Goal: Information Seeking & Learning: Learn about a topic

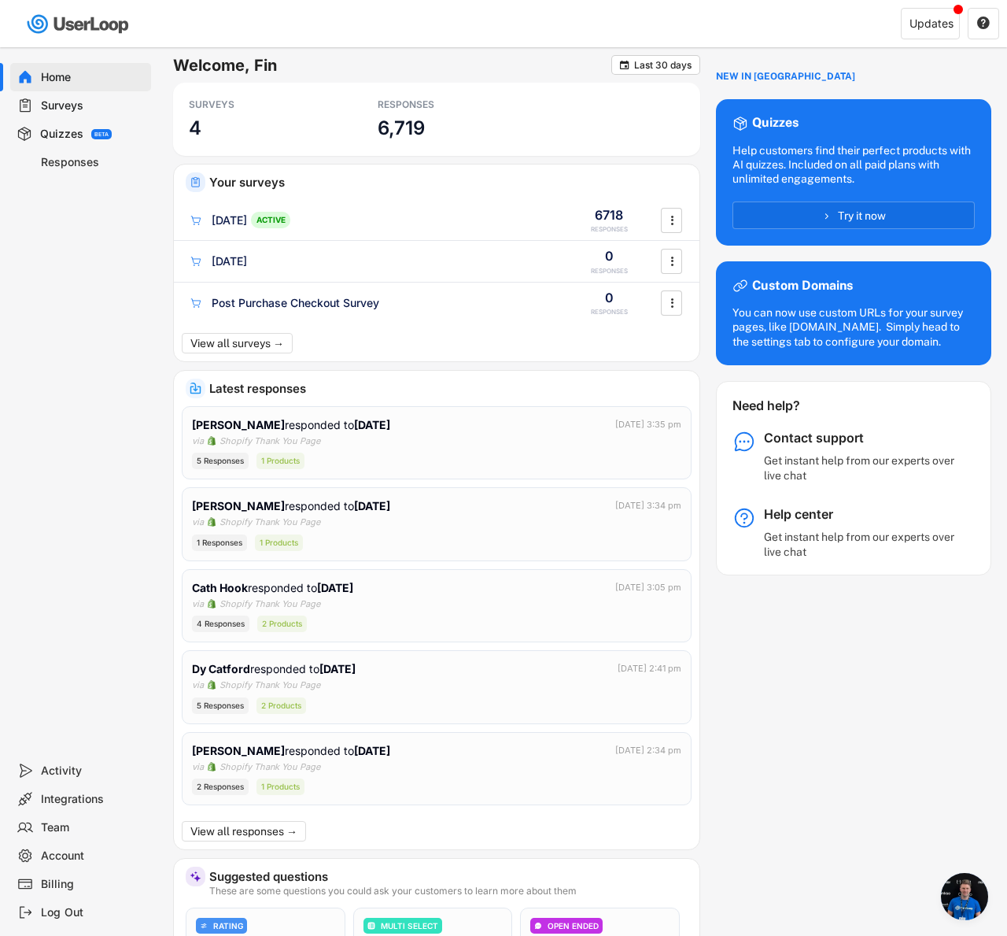
click at [72, 110] on div "Surveys" at bounding box center [93, 105] width 104 height 15
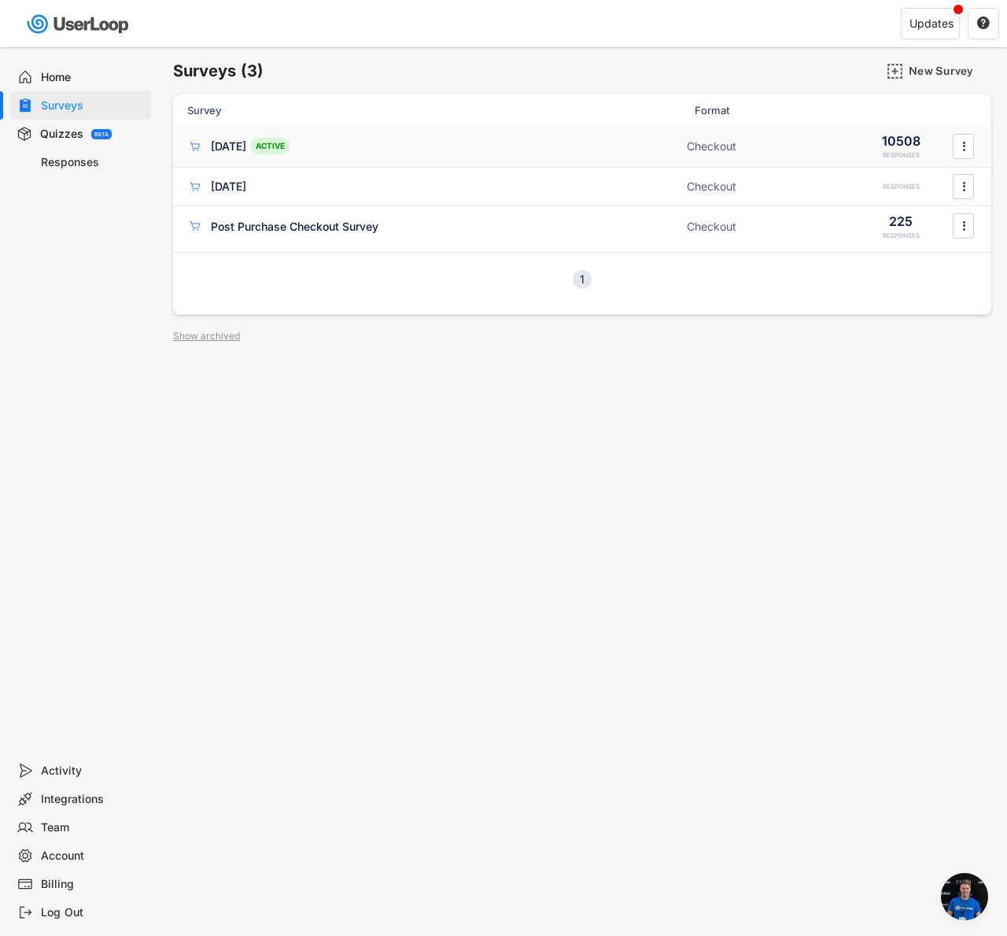
click at [245, 153] on div "[DATE]" at bounding box center [228, 146] width 35 height 16
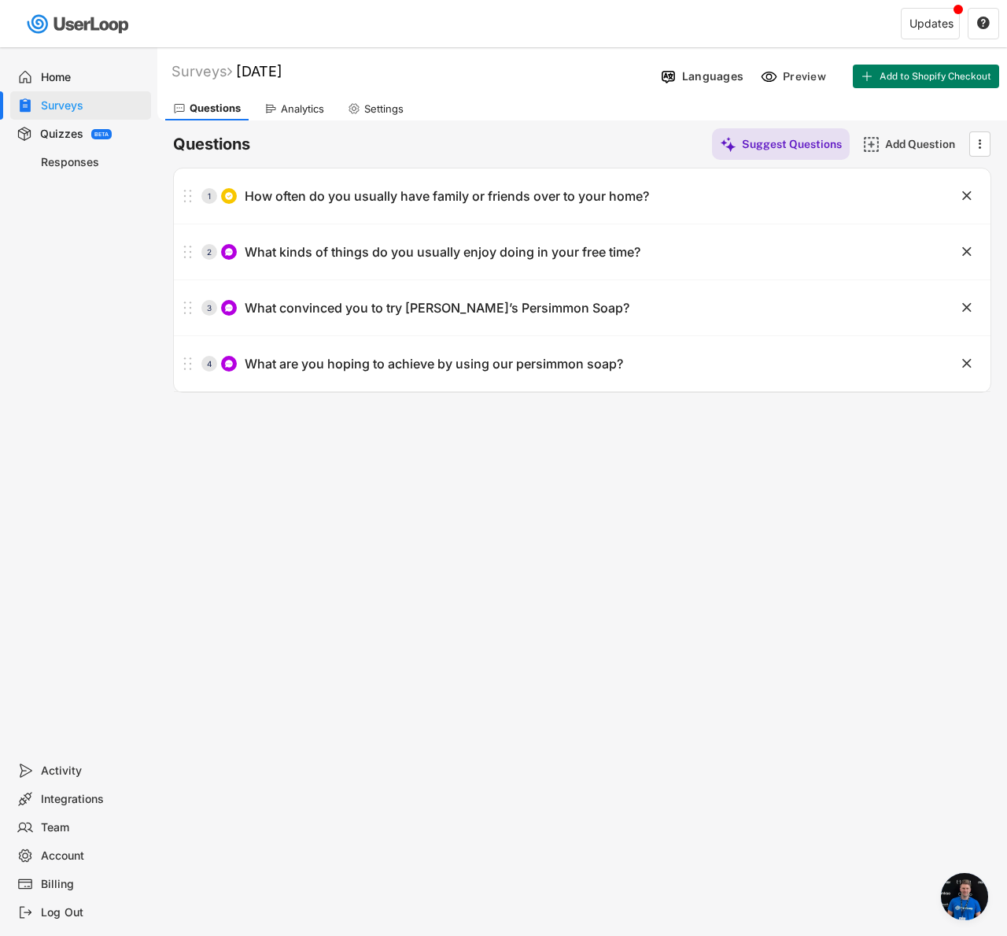
click at [285, 101] on div "Analytics" at bounding box center [295, 109] width 76 height 24
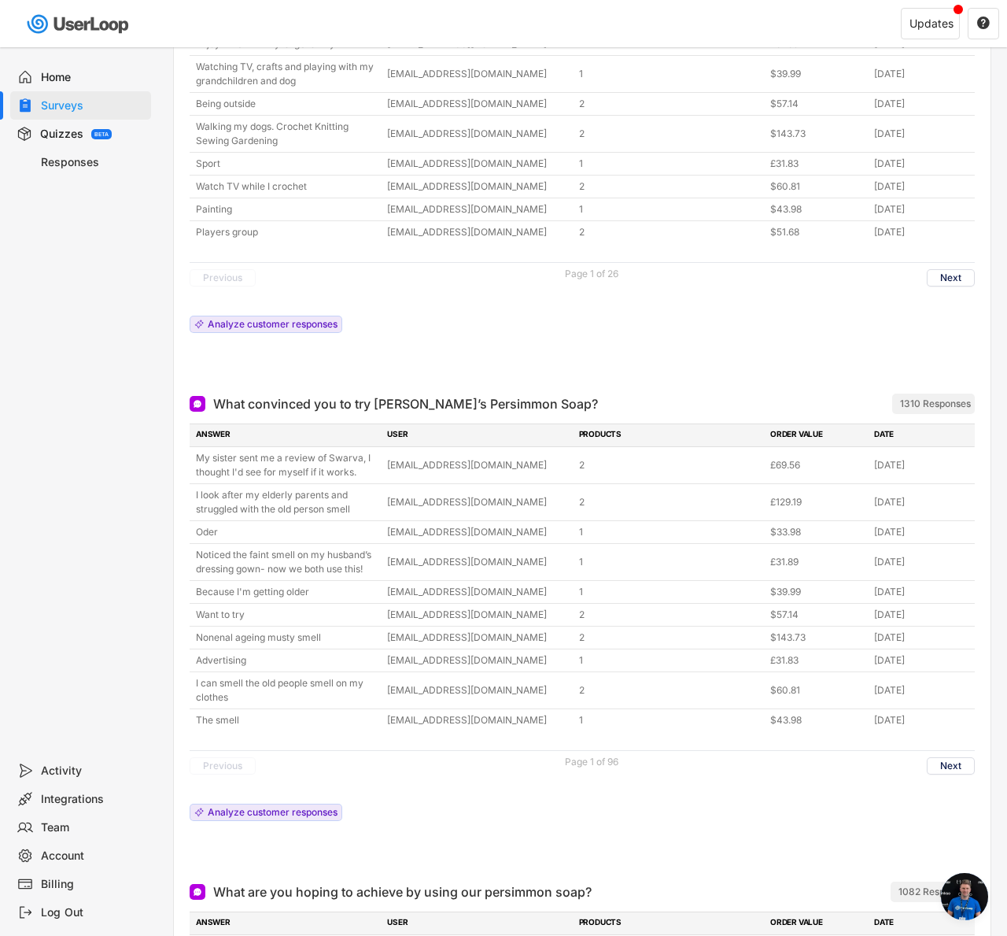
scroll to position [553, 0]
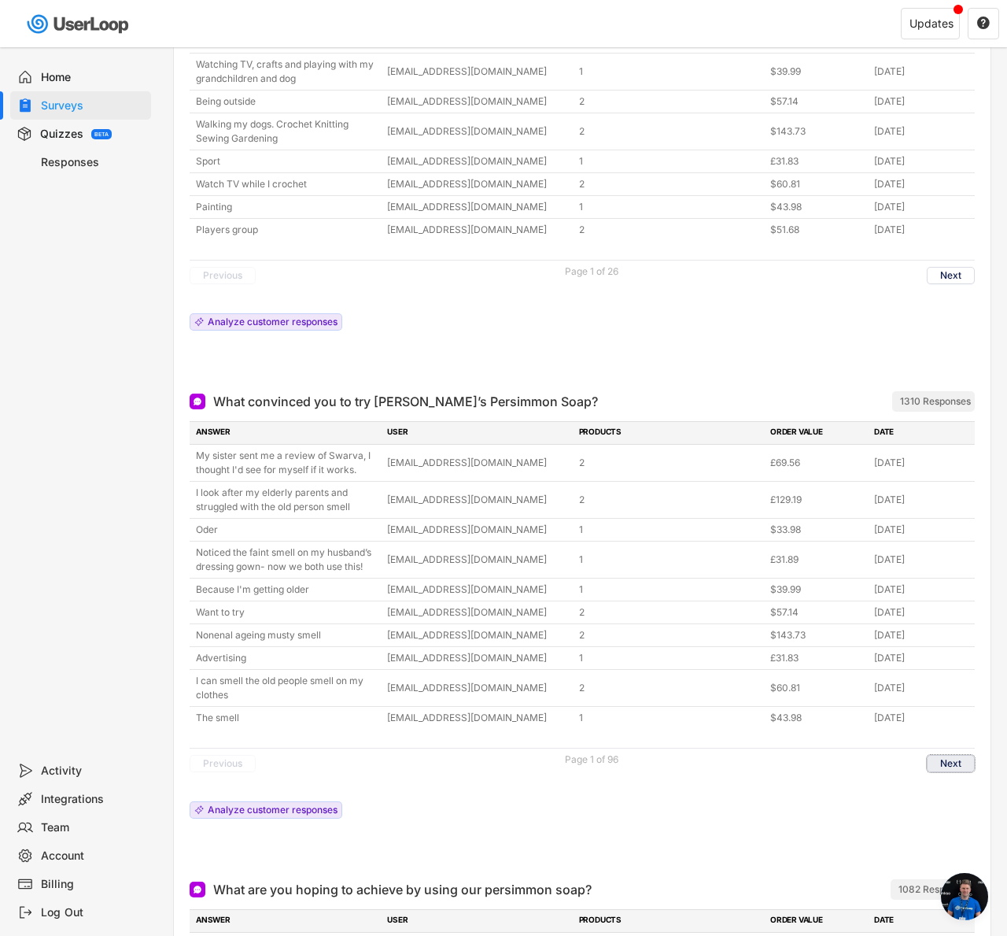
click at [952, 758] on button "Next" at bounding box center [951, 763] width 48 height 17
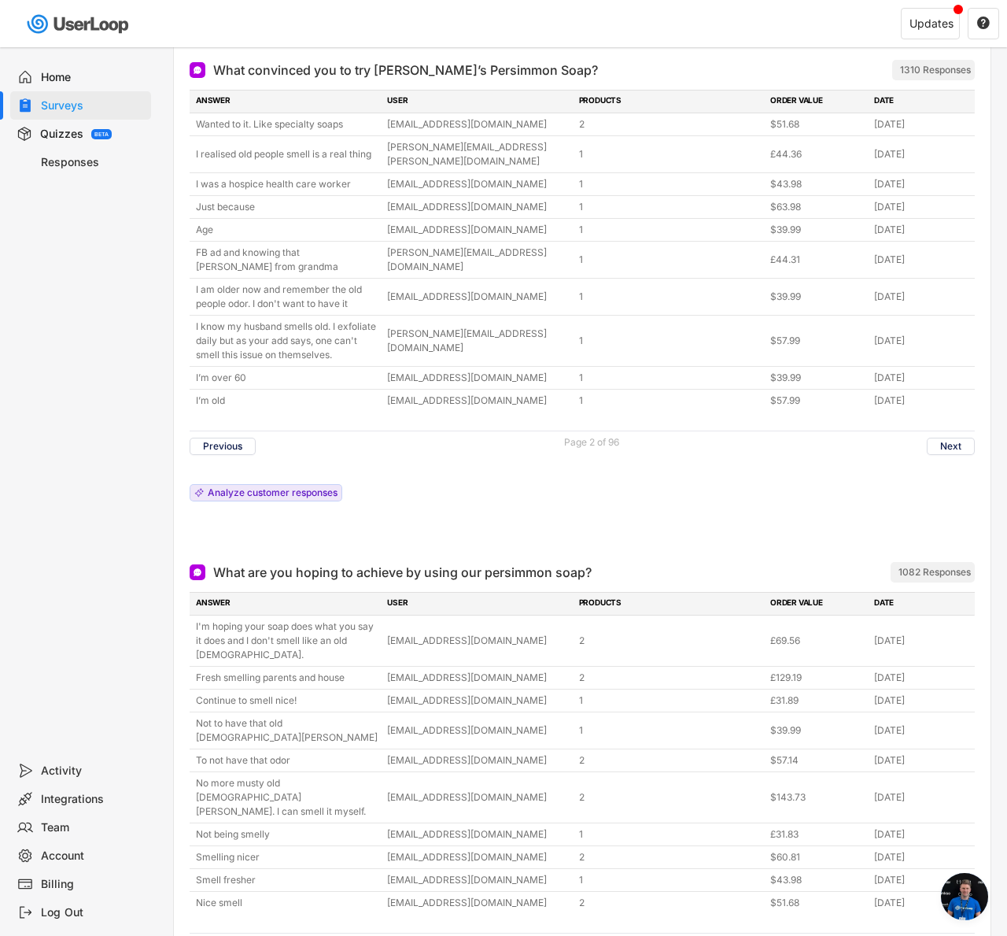
scroll to position [992, 0]
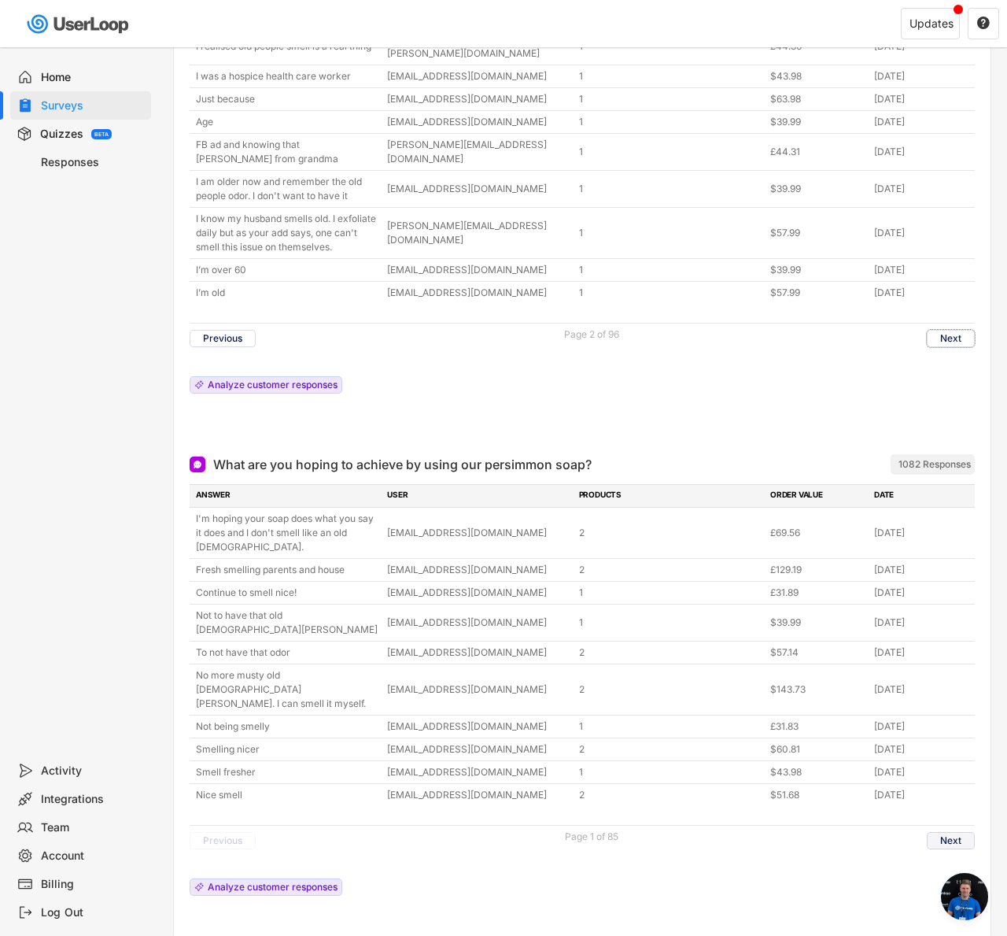
click at [958, 832] on button "Next" at bounding box center [951, 840] width 48 height 17
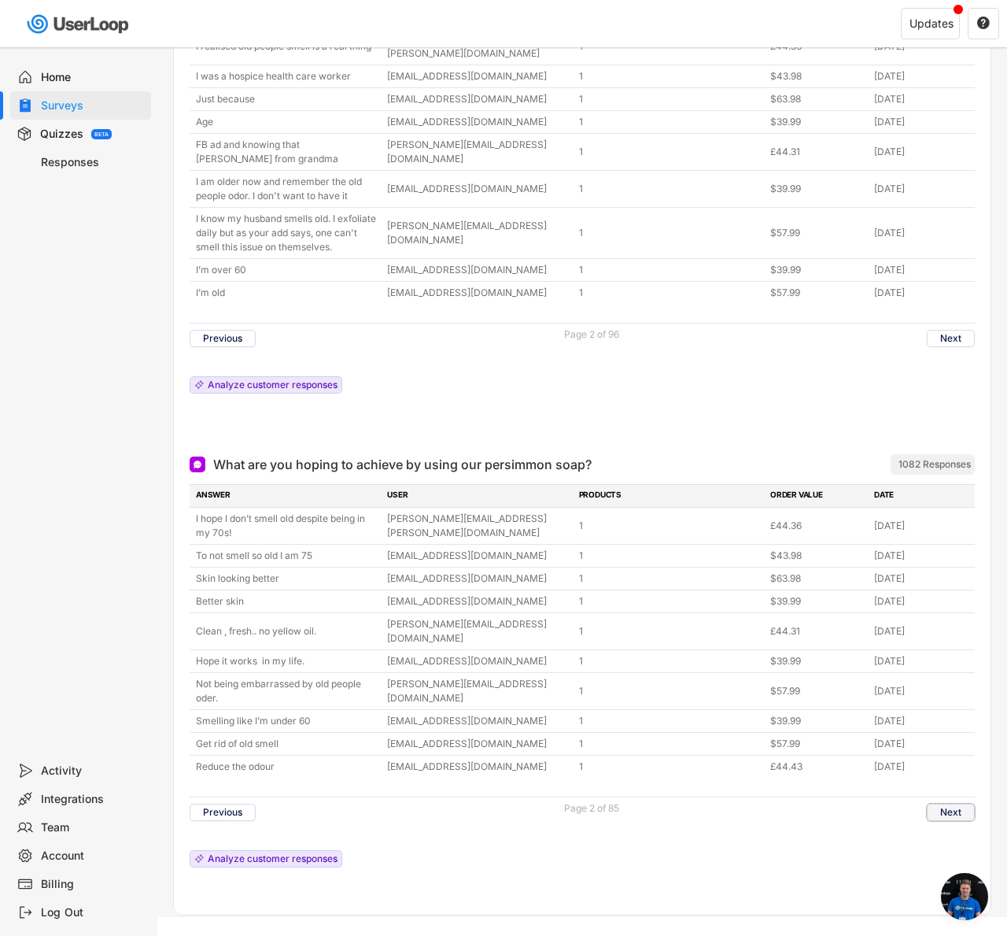
click at [947, 803] on button "Next" at bounding box center [951, 811] width 48 height 17
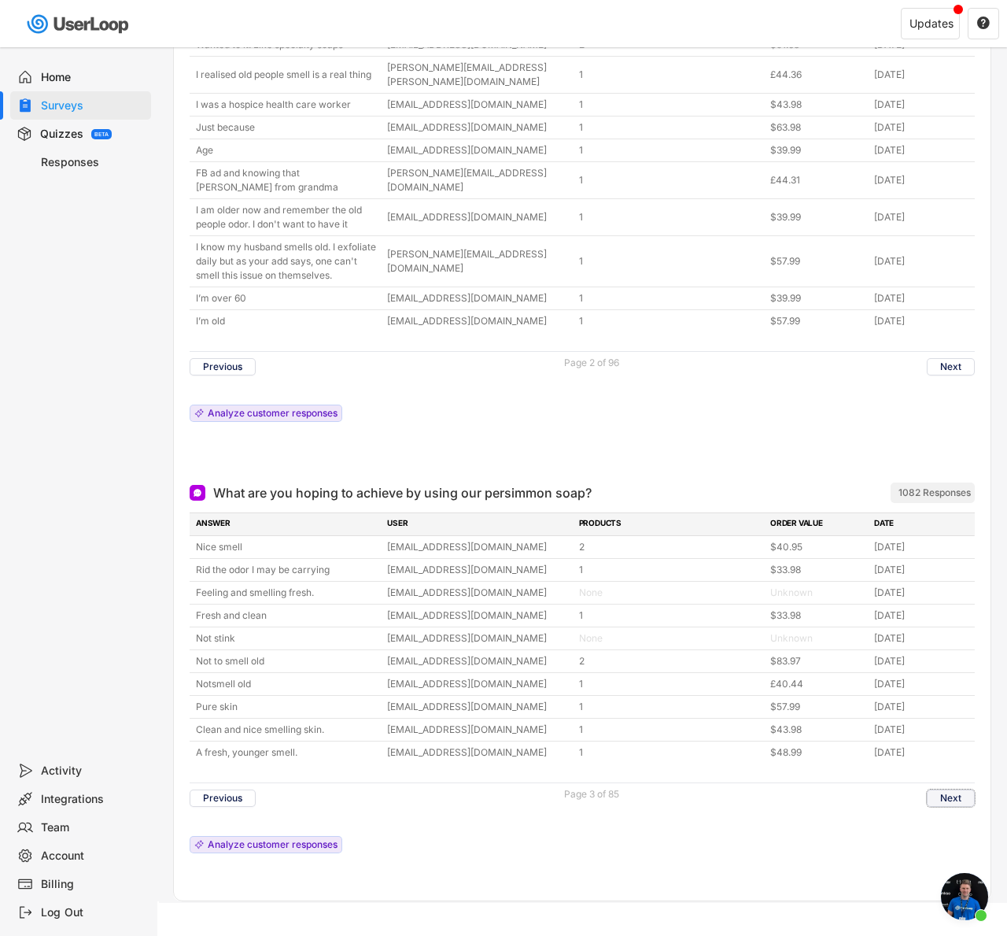
click at [949, 789] on button "Next" at bounding box center [951, 797] width 48 height 17
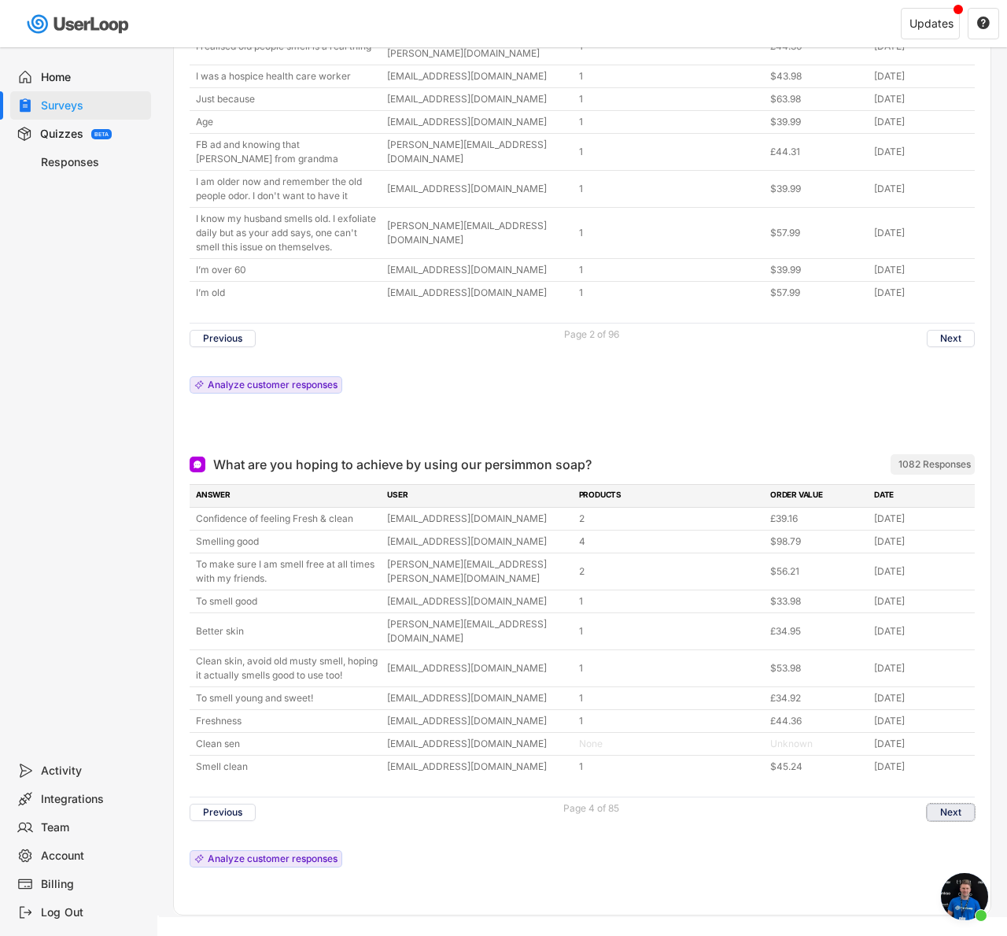
click at [943, 803] on button "Next" at bounding box center [951, 811] width 48 height 17
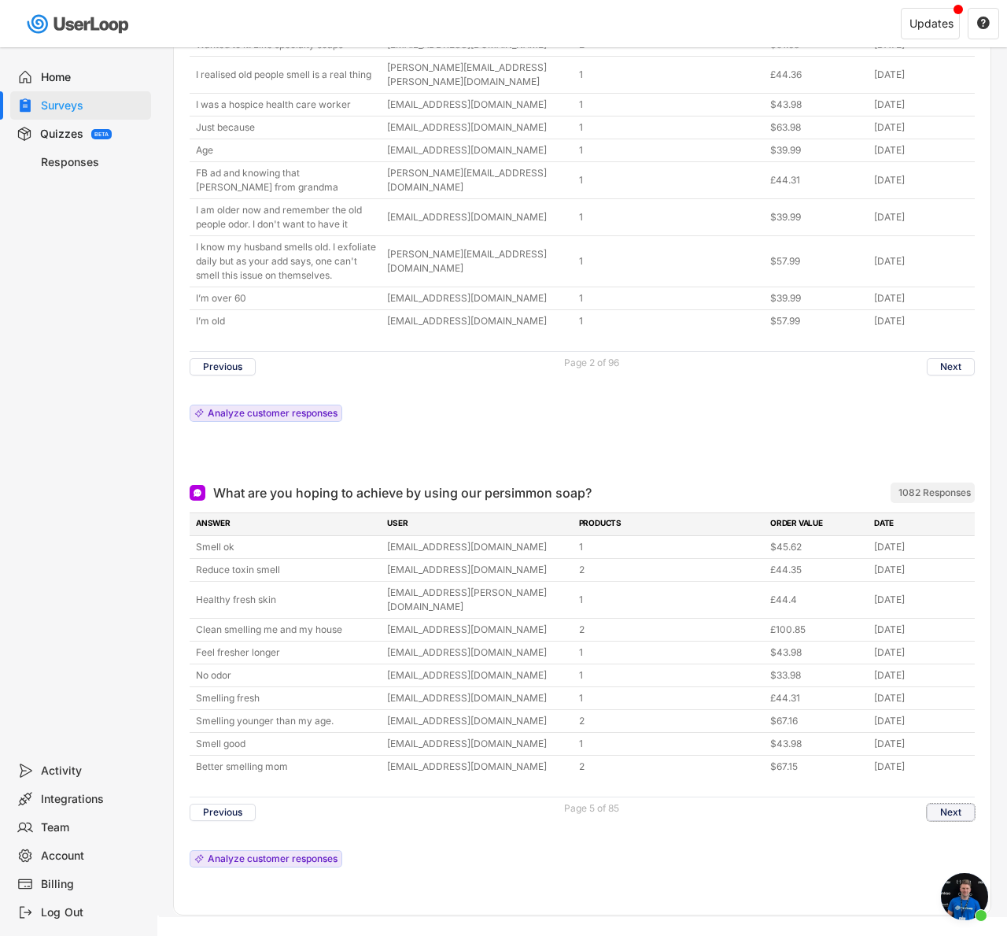
click at [947, 803] on button "Next" at bounding box center [951, 811] width 48 height 17
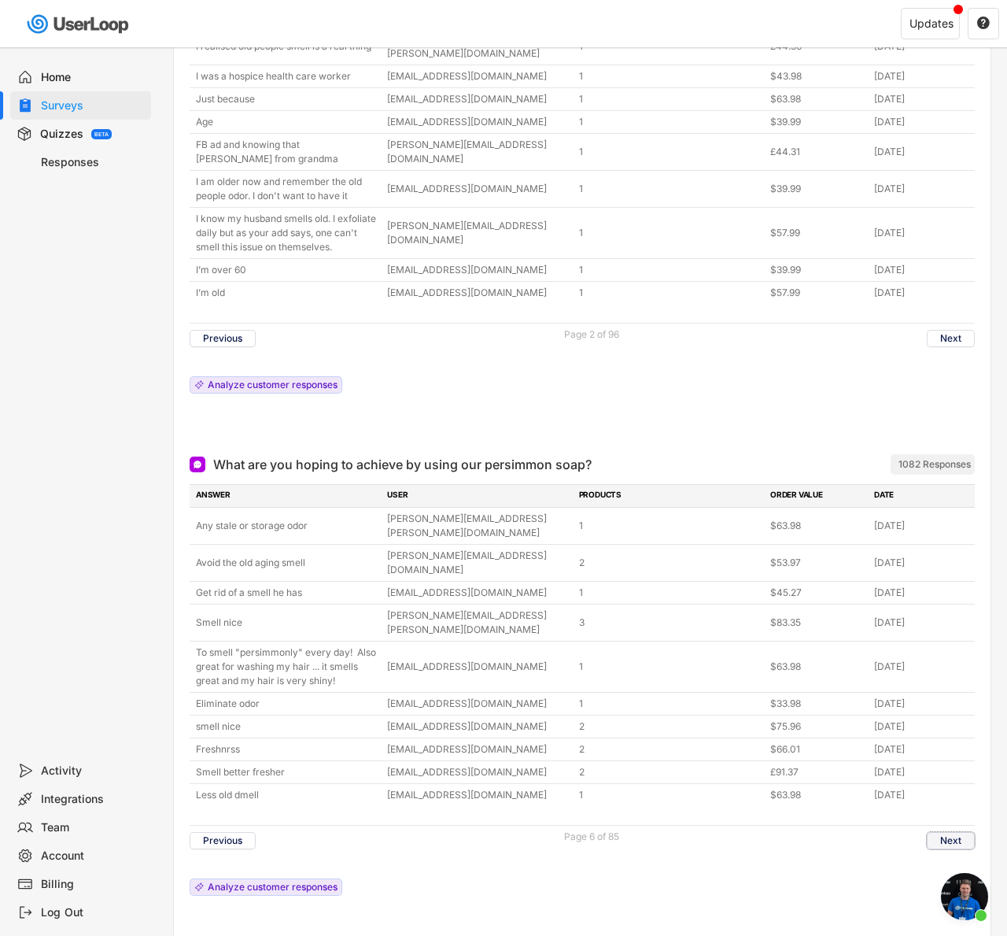
click at [948, 832] on button "Next" at bounding box center [951, 840] width 48 height 17
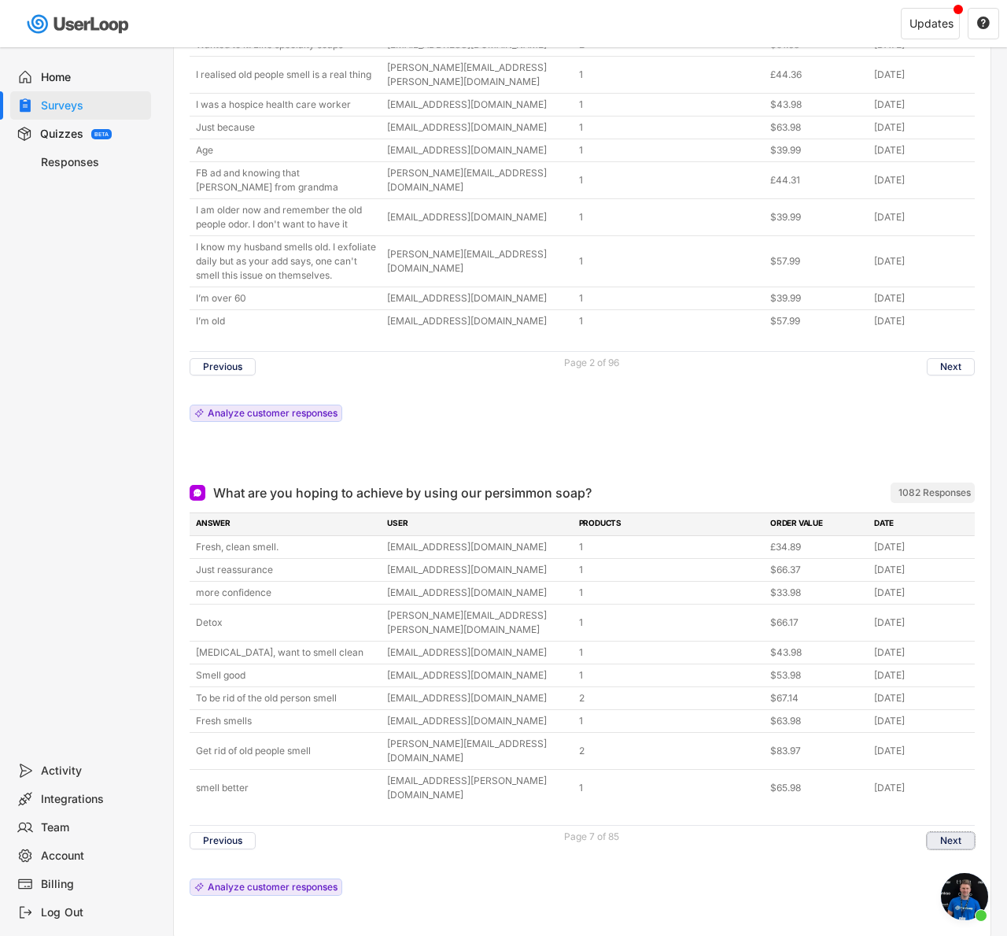
click at [948, 832] on button "Next" at bounding box center [951, 840] width 48 height 17
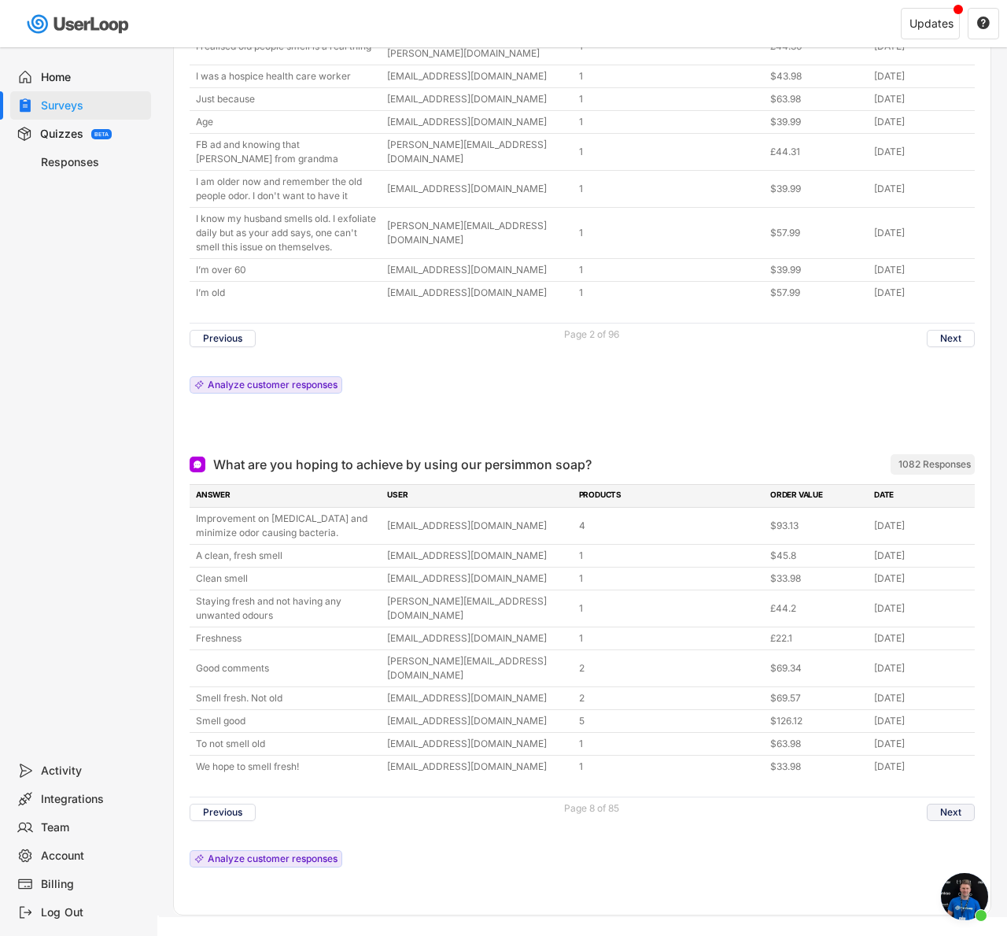
click at [952, 803] on button "Next" at bounding box center [951, 811] width 48 height 17
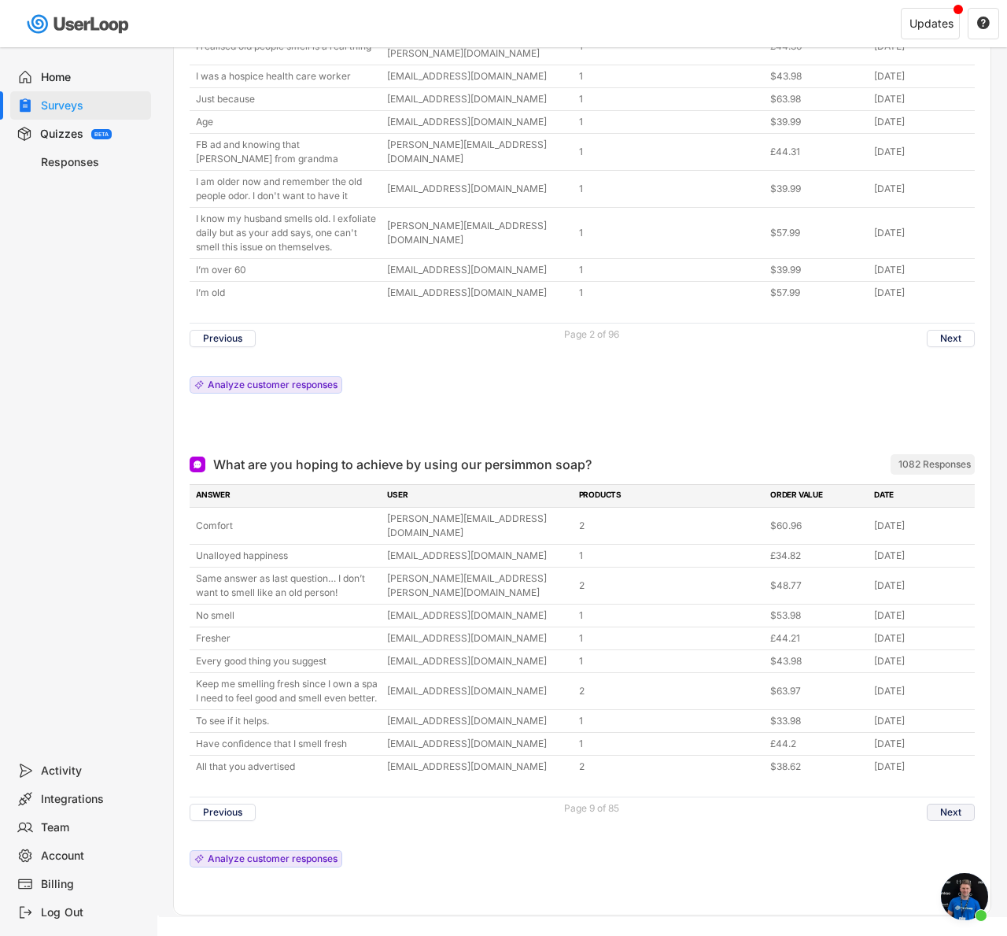
click at [937, 803] on button "Next" at bounding box center [951, 811] width 48 height 17
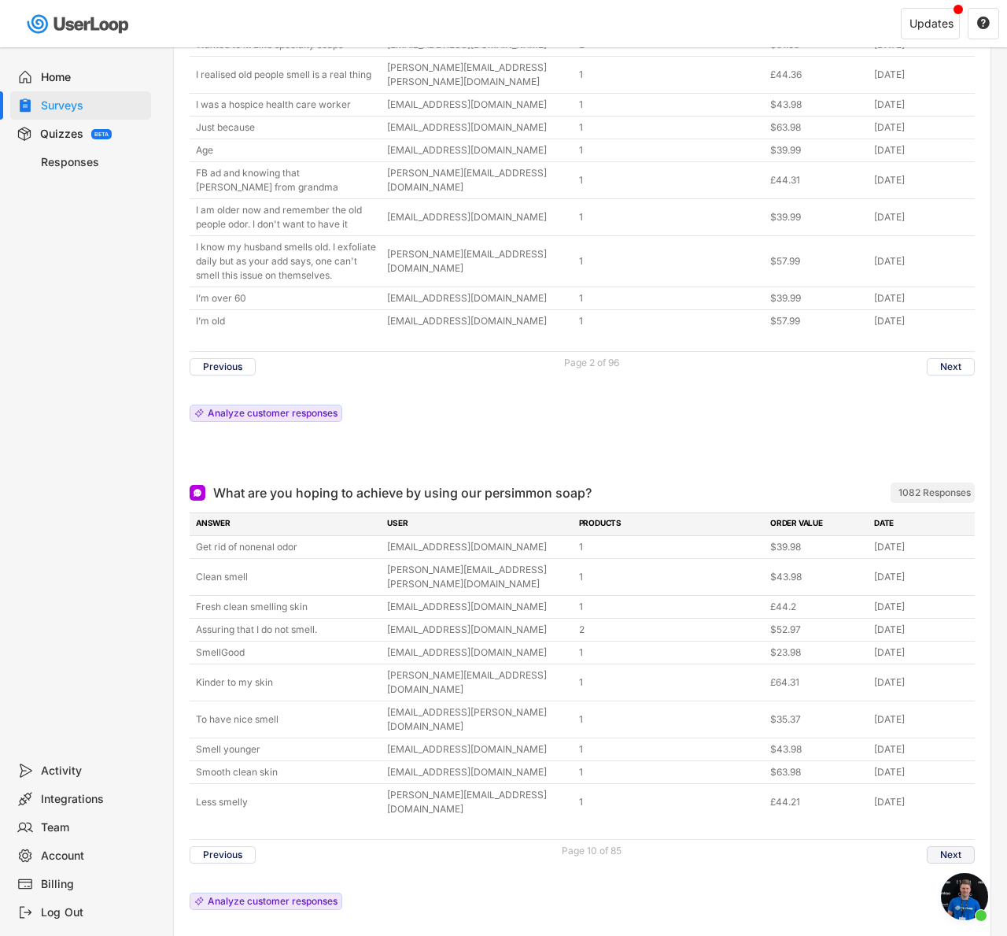
click at [939, 846] on button "Next" at bounding box center [951, 854] width 48 height 17
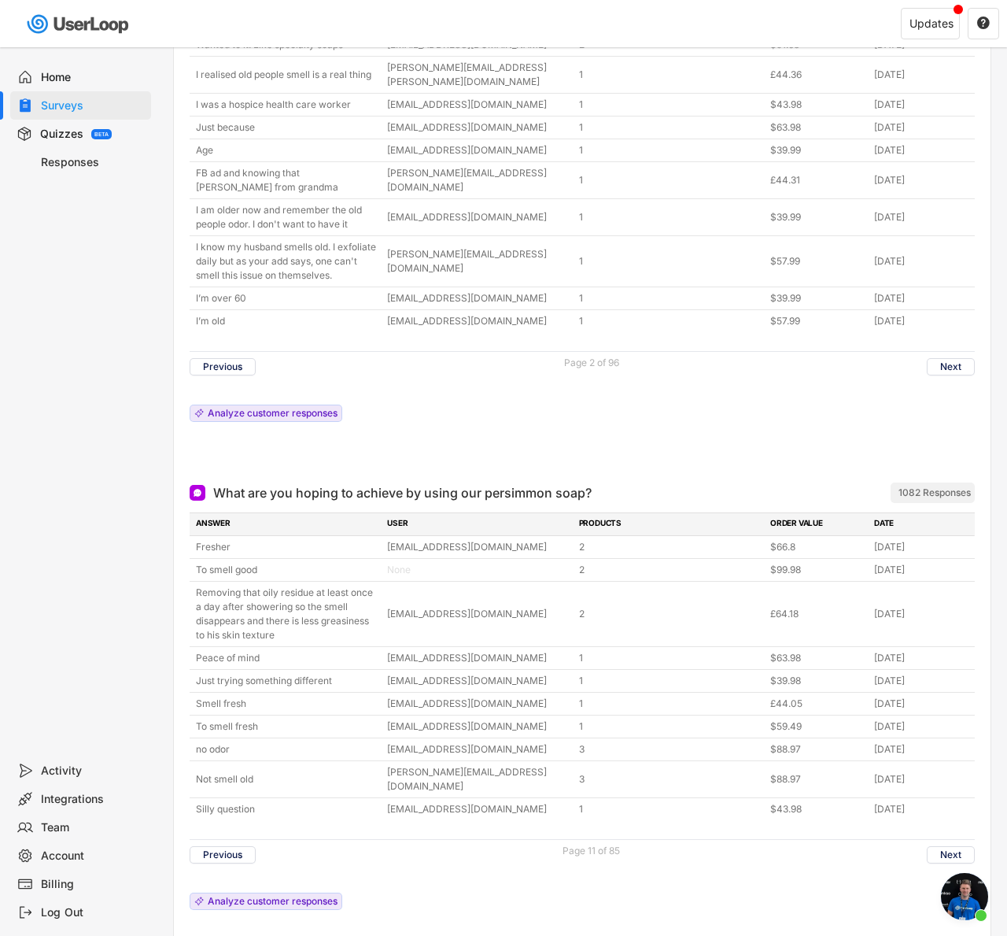
scroll to position [992, 0]
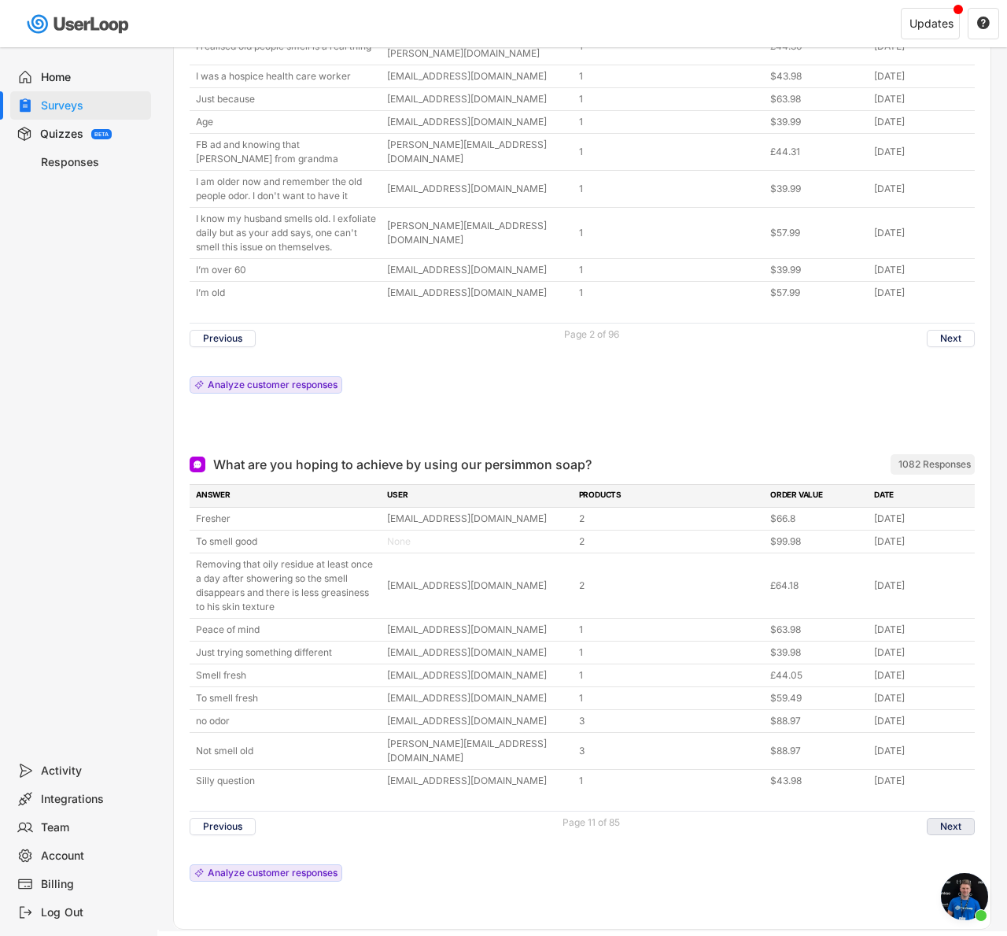
click at [938, 818] on button "Next" at bounding box center [951, 826] width 48 height 17
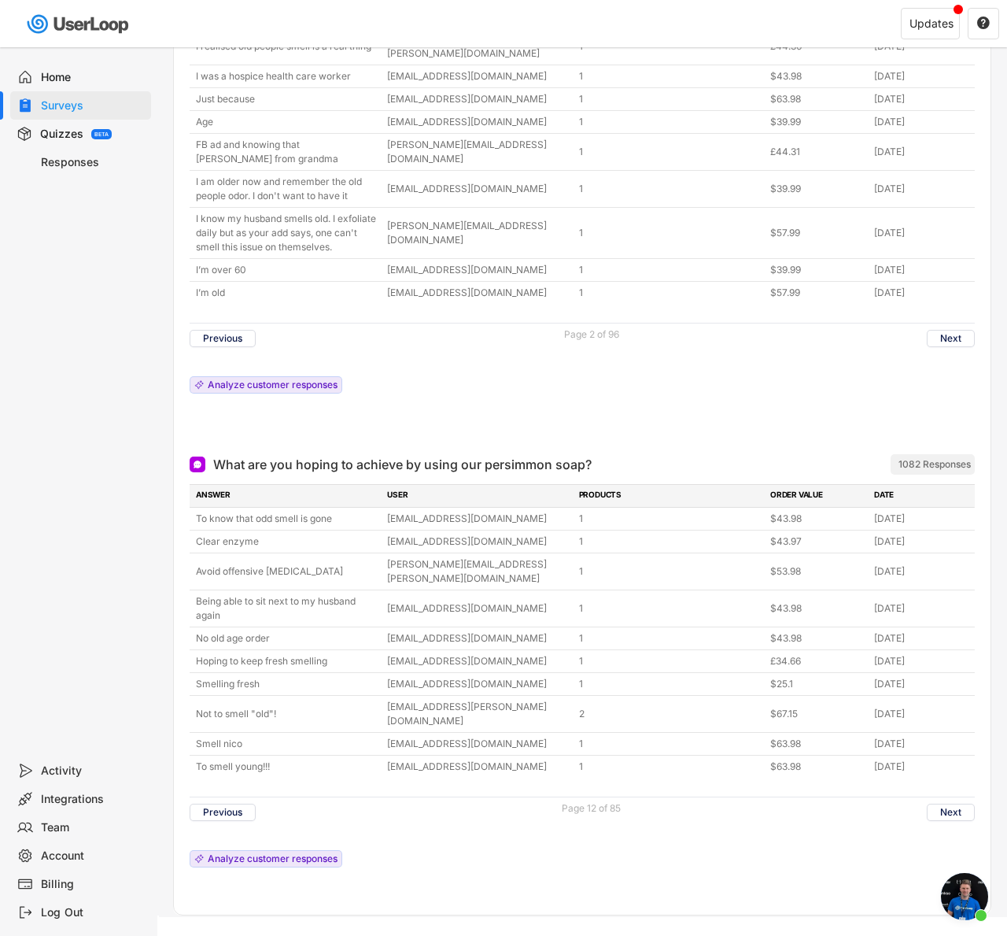
scroll to position [978, 0]
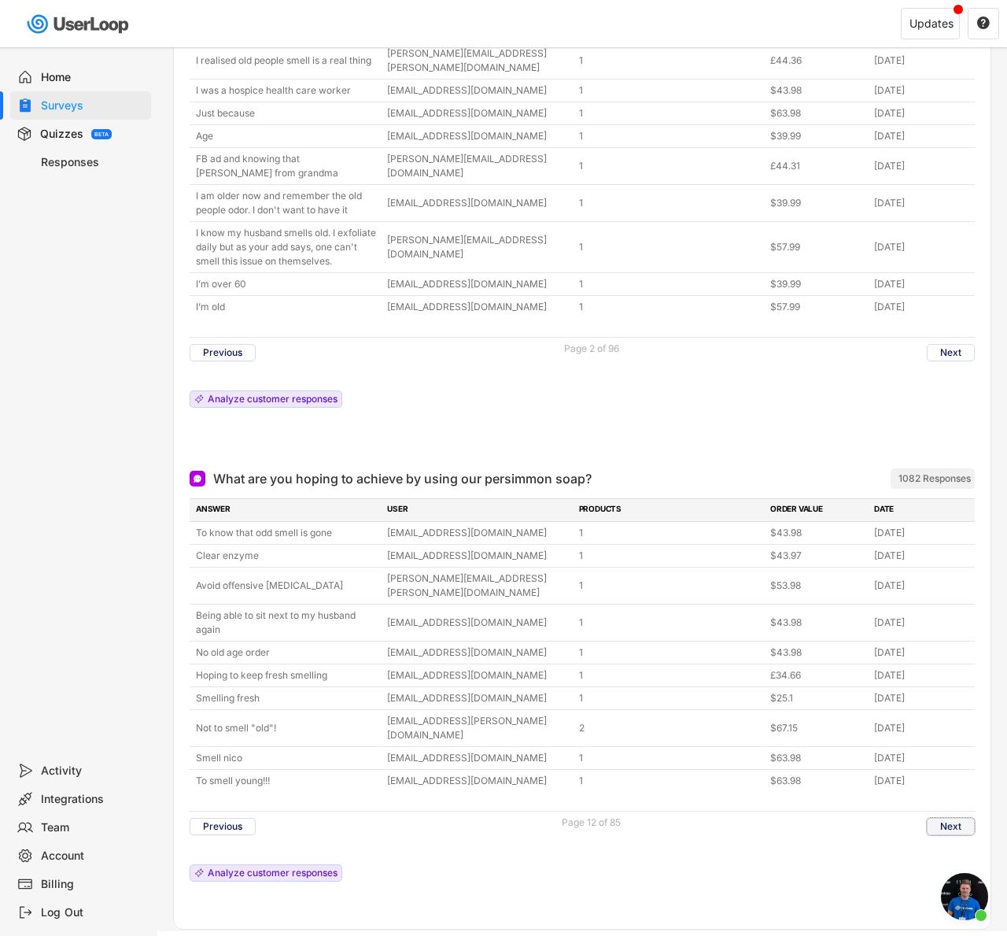
click at [953, 818] on button "Next" at bounding box center [951, 826] width 48 height 17
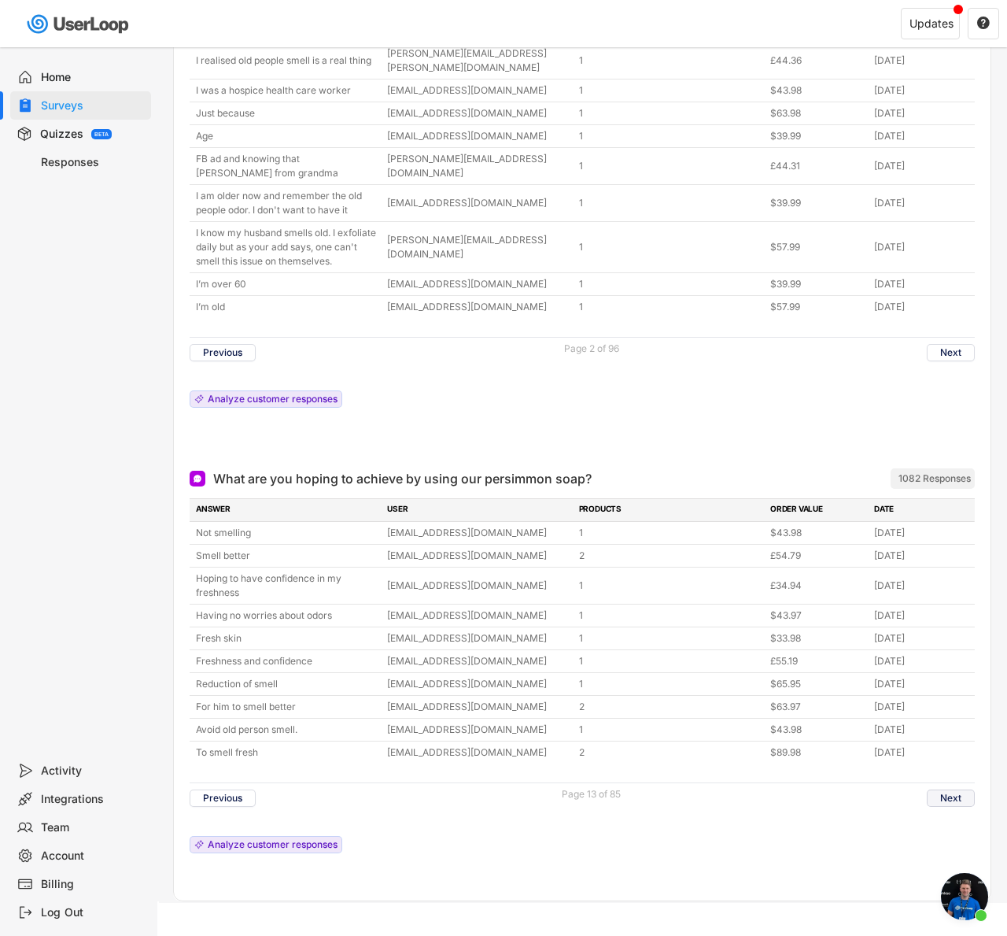
click at [953, 789] on button "Next" at bounding box center [951, 797] width 48 height 17
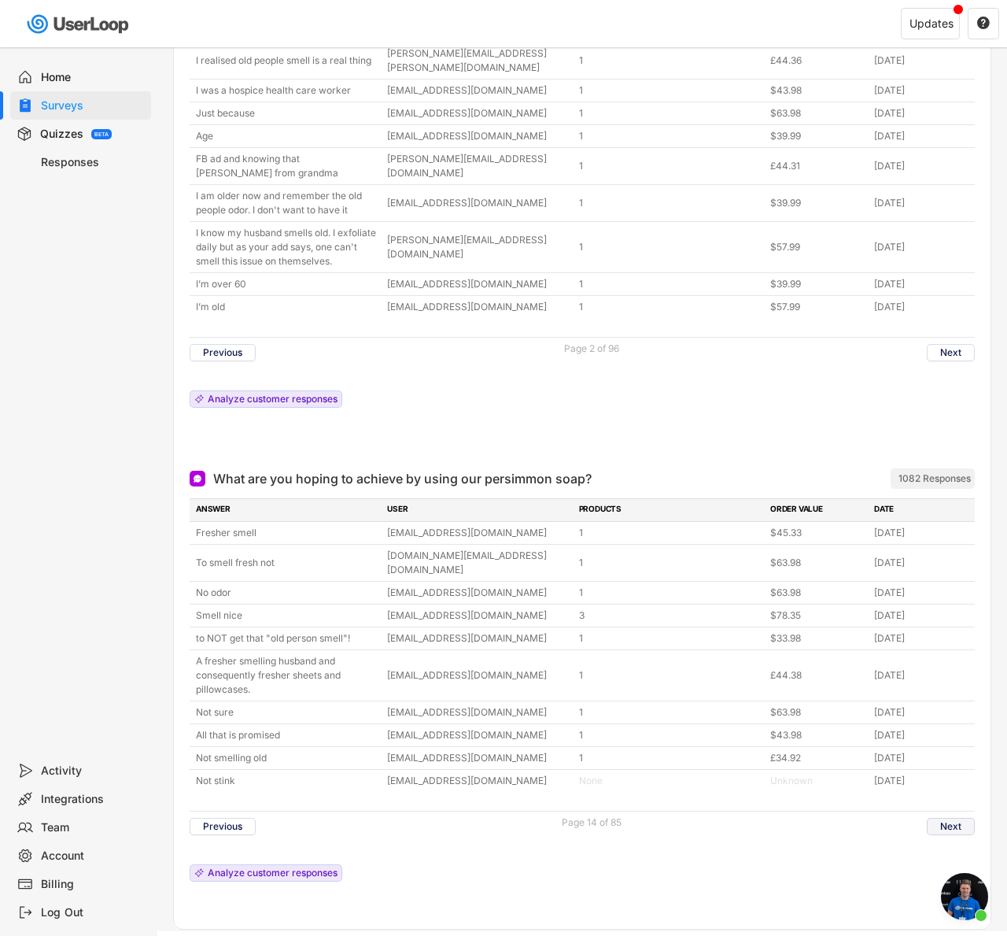
scroll to position [992, 0]
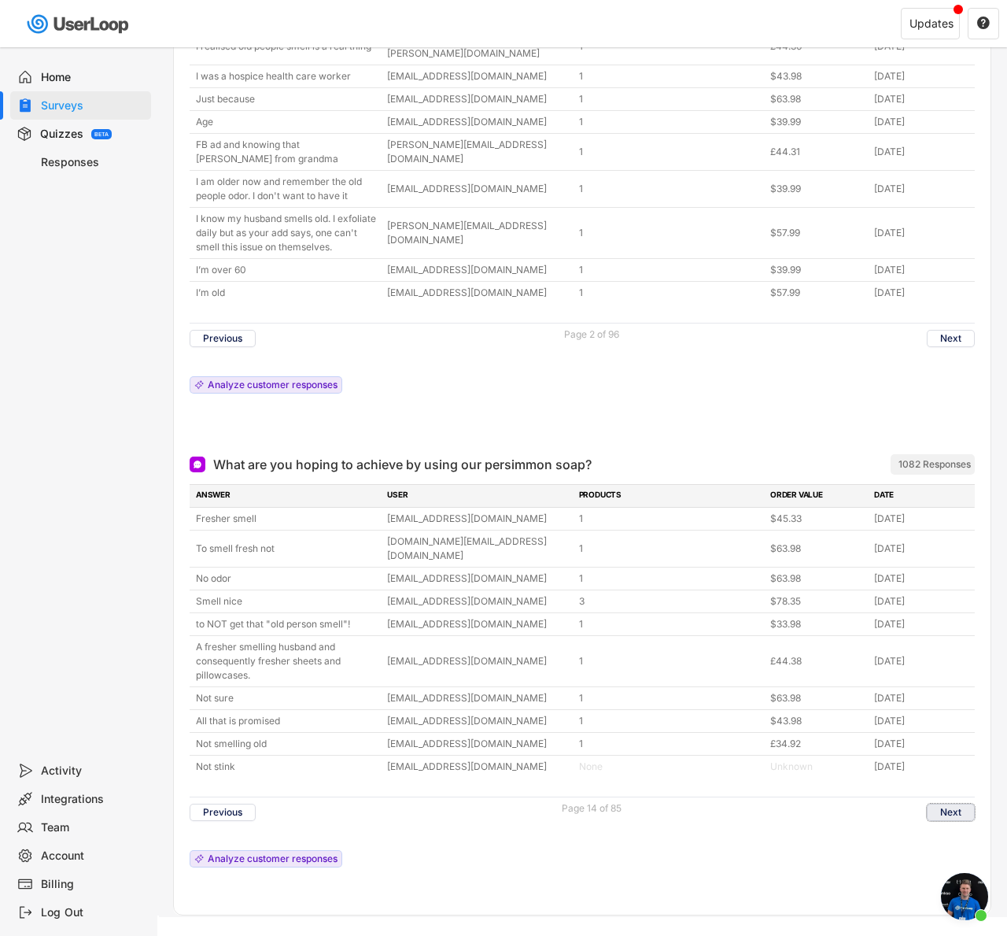
click at [961, 803] on button "Next" at bounding box center [951, 811] width 48 height 17
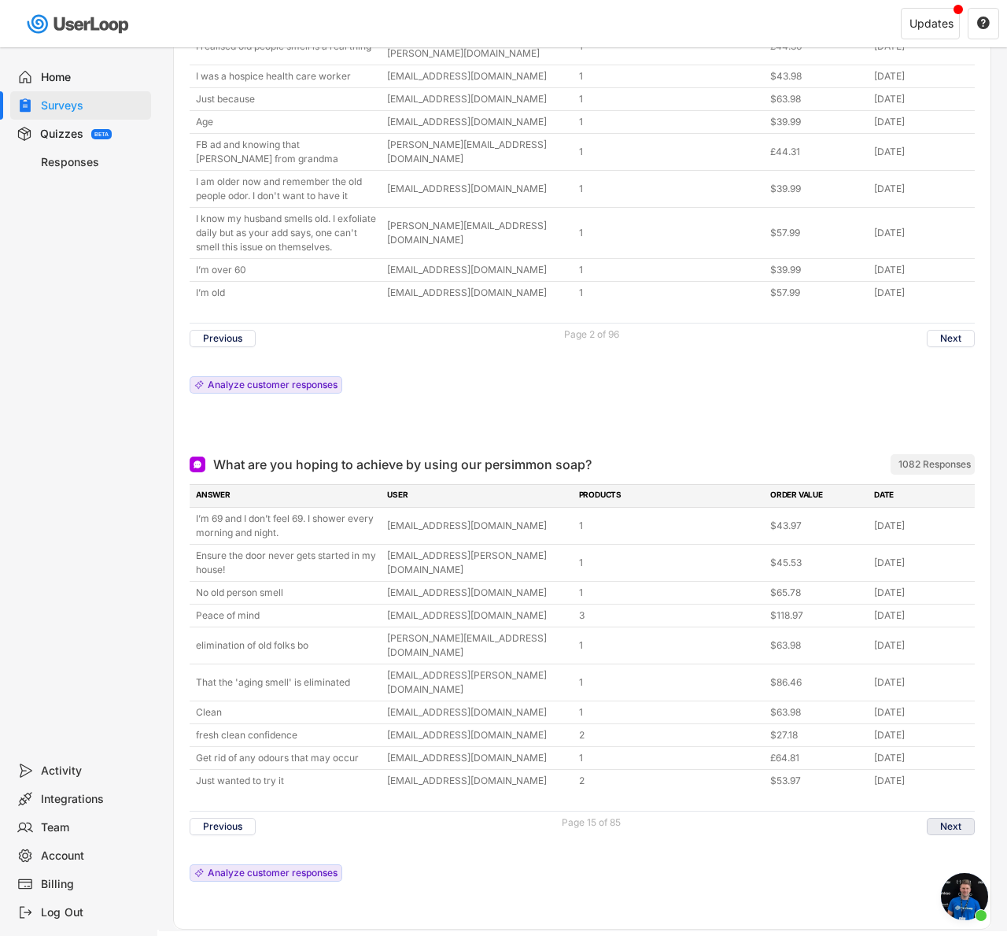
click at [951, 818] on button "Next" at bounding box center [951, 826] width 48 height 17
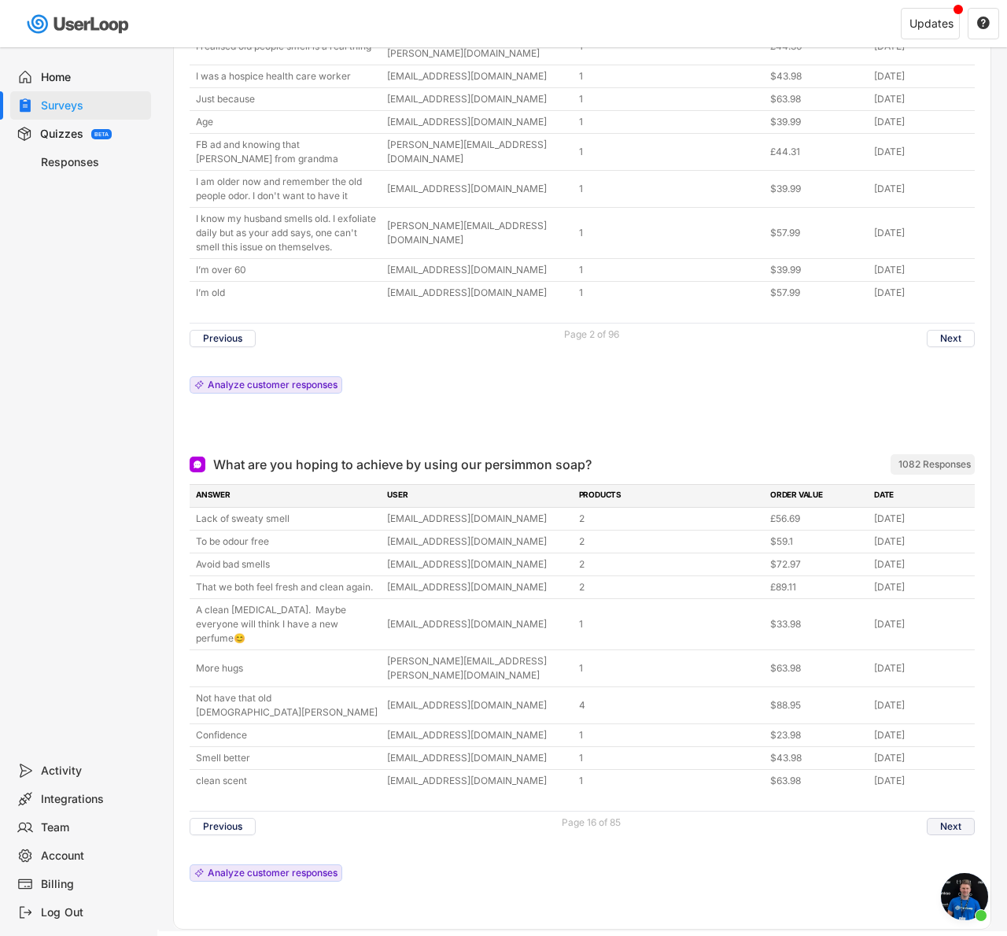
scroll to position [978, 0]
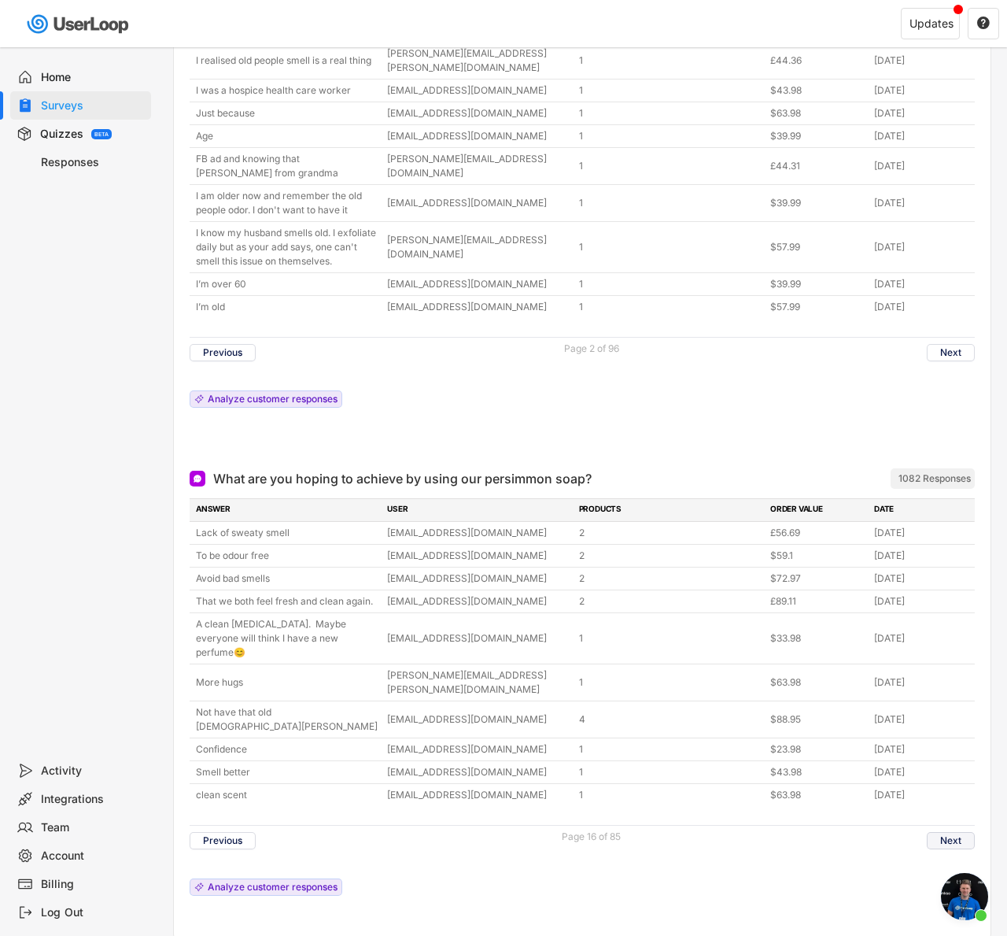
click at [936, 832] on button "Next" at bounding box center [951, 840] width 48 height 17
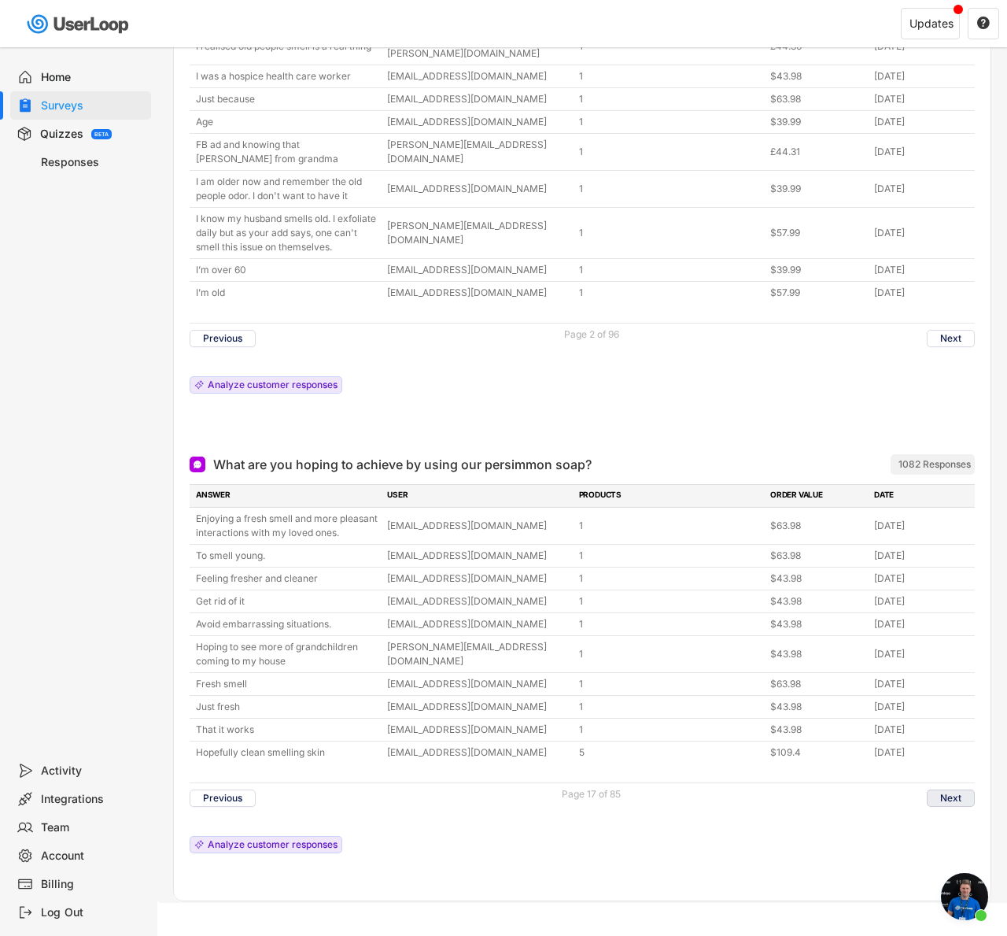
click at [971, 802] on button "Next" at bounding box center [951, 797] width 48 height 17
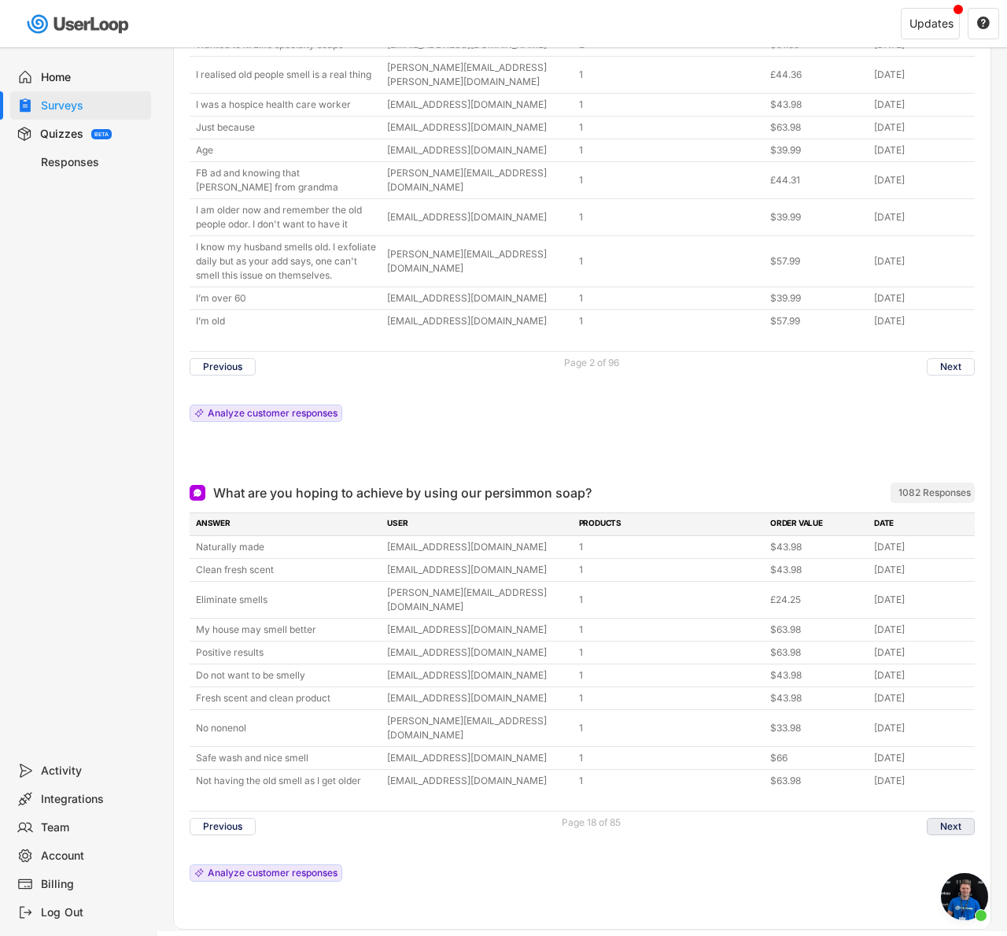
click at [963, 818] on button "Next" at bounding box center [951, 826] width 48 height 17
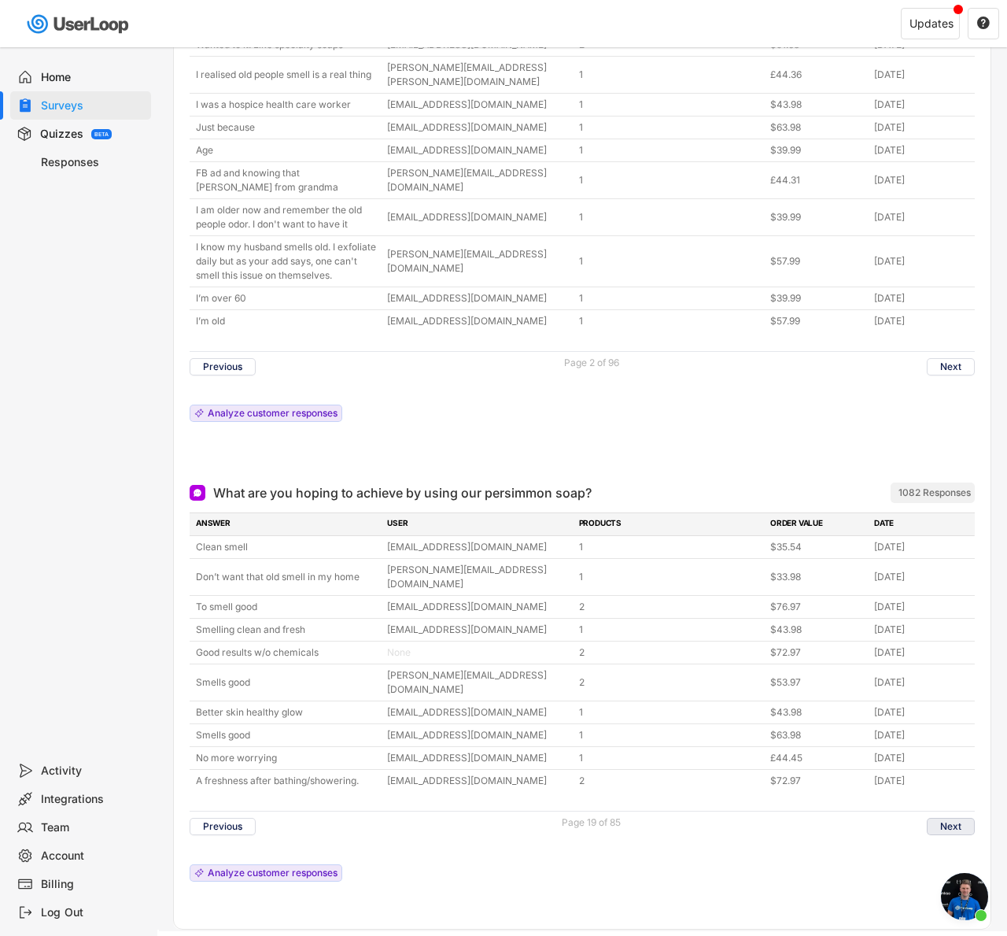
click at [928, 818] on button "Next" at bounding box center [951, 826] width 48 height 17
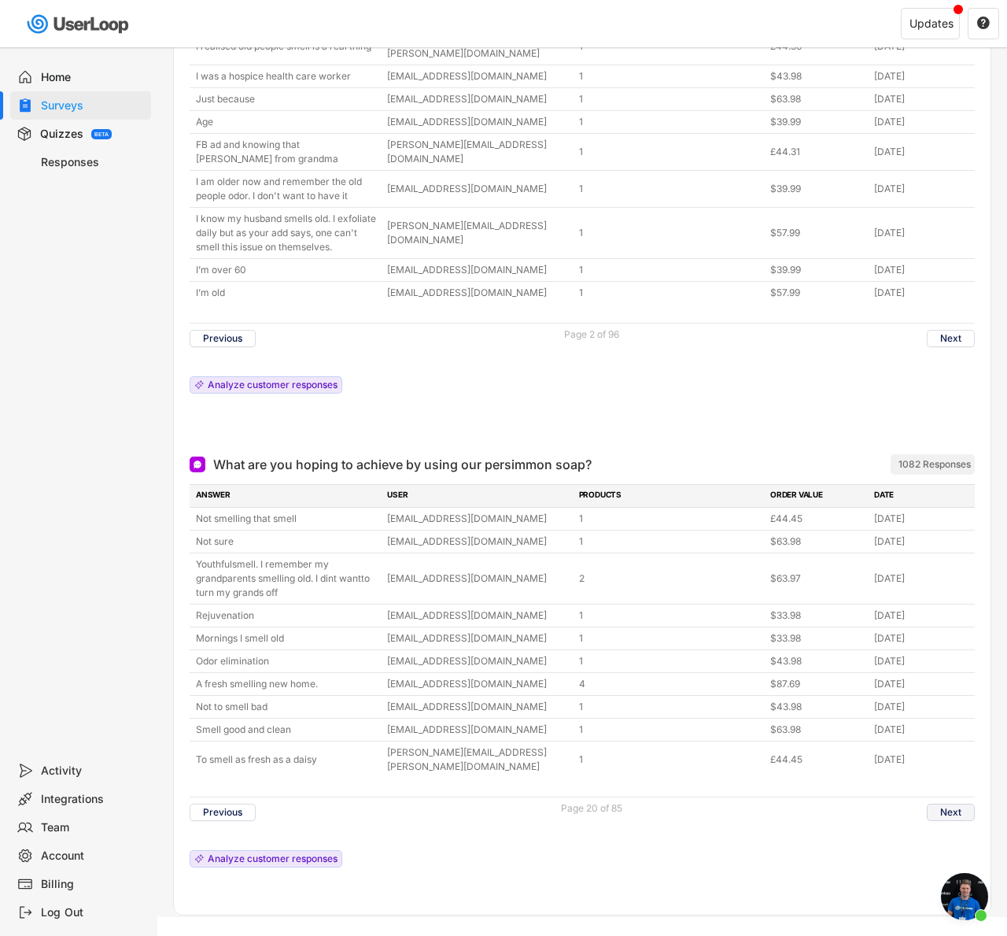
click at [950, 803] on button "Next" at bounding box center [951, 811] width 48 height 17
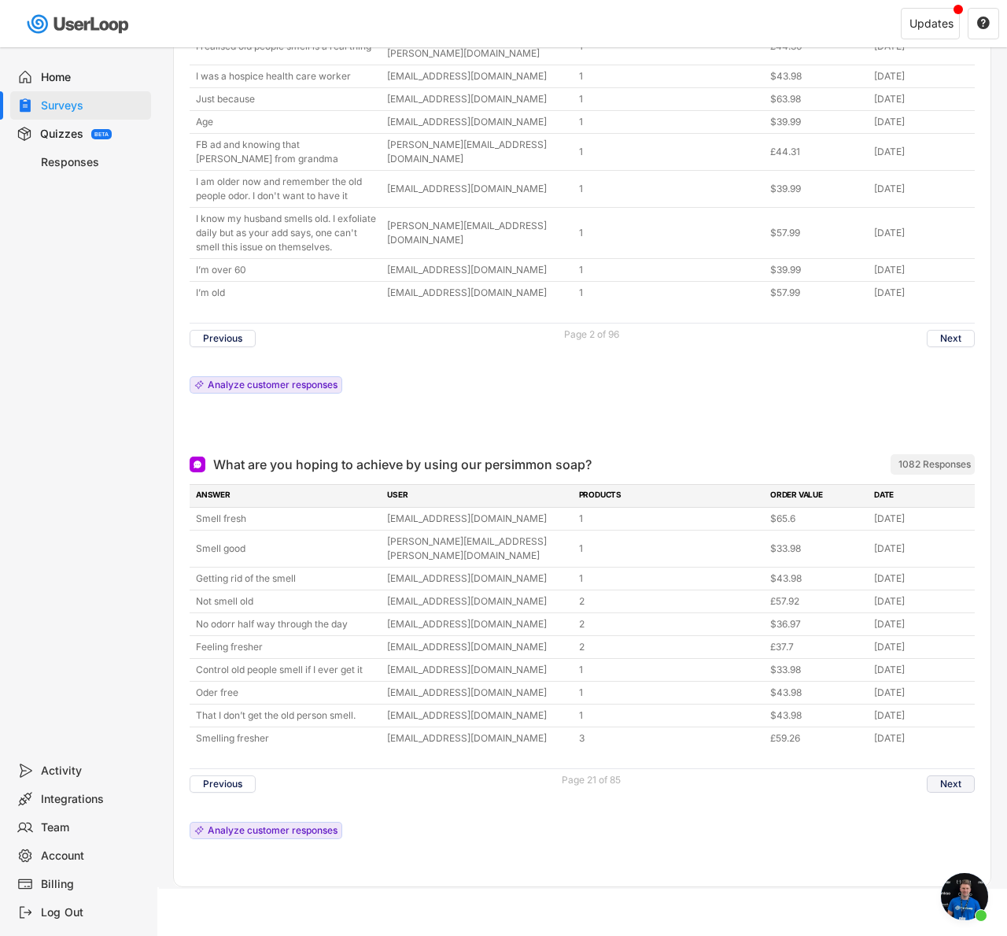
scroll to position [964, 0]
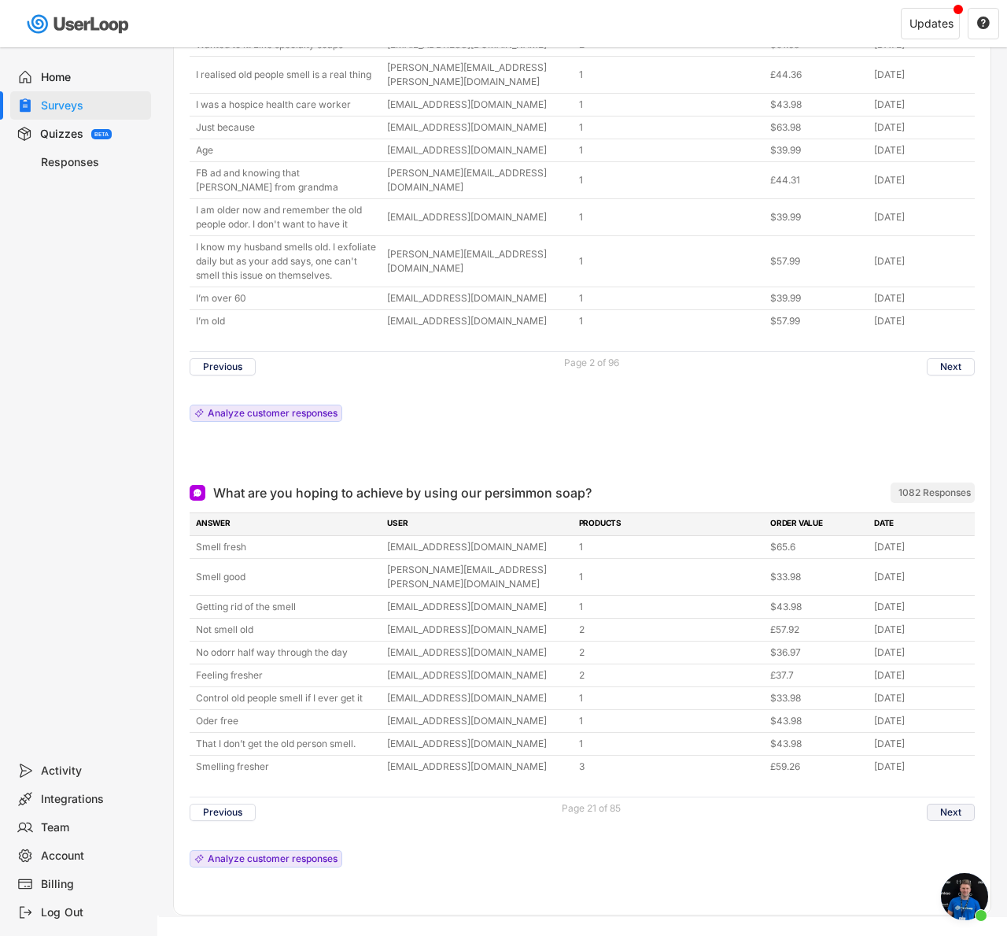
click at [950, 803] on button "Next" at bounding box center [951, 811] width 48 height 17
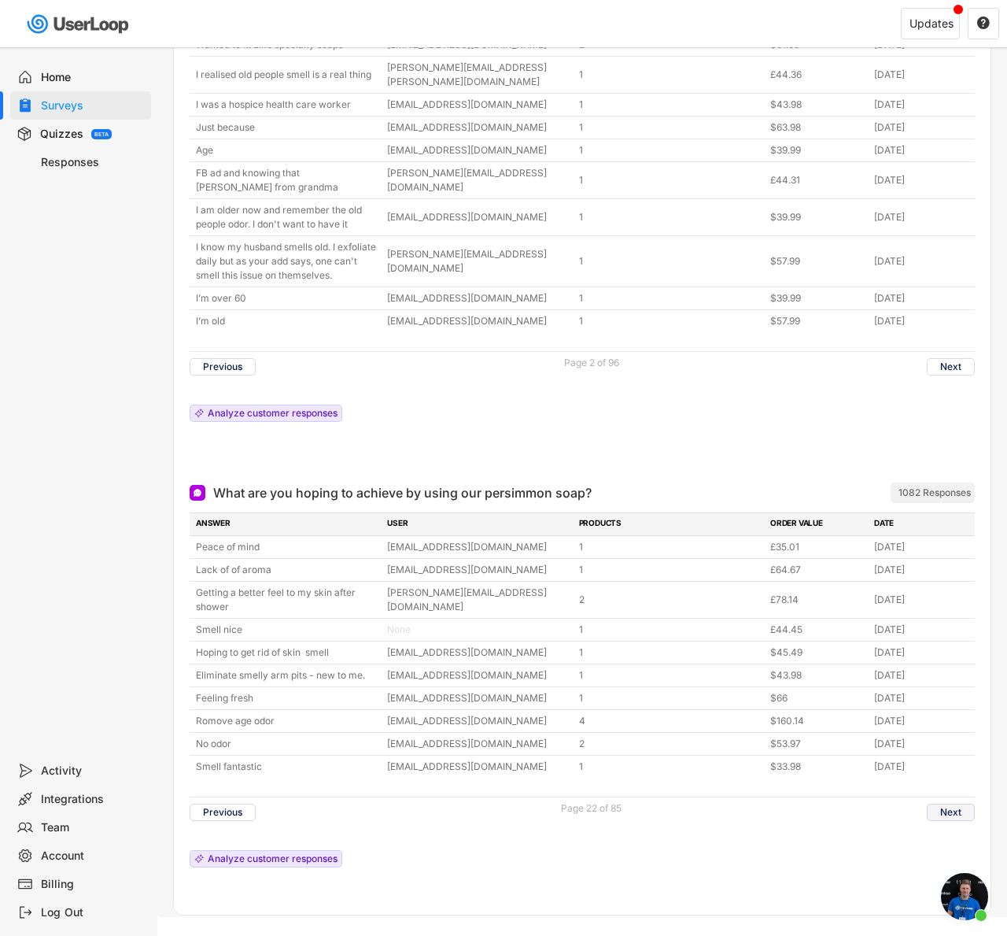
scroll to position [978, 0]
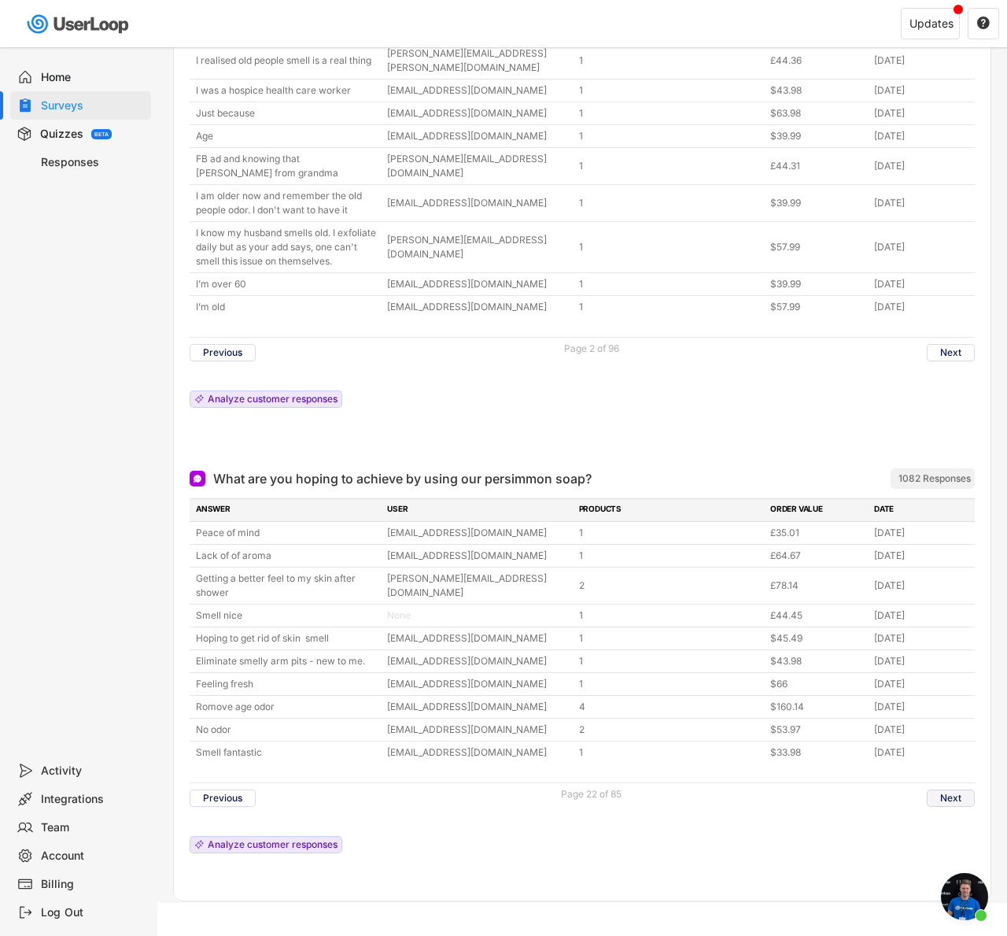
click at [952, 789] on button "Next" at bounding box center [951, 797] width 48 height 17
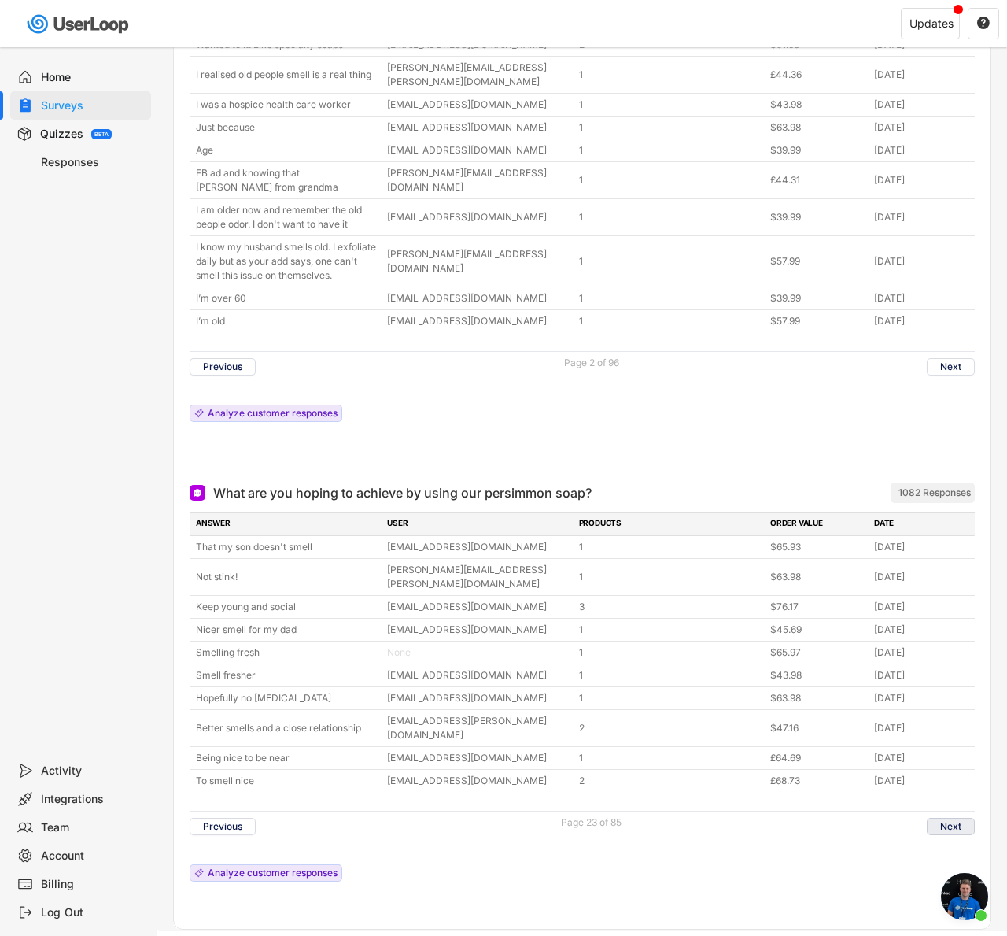
click at [939, 818] on button "Next" at bounding box center [951, 826] width 48 height 17
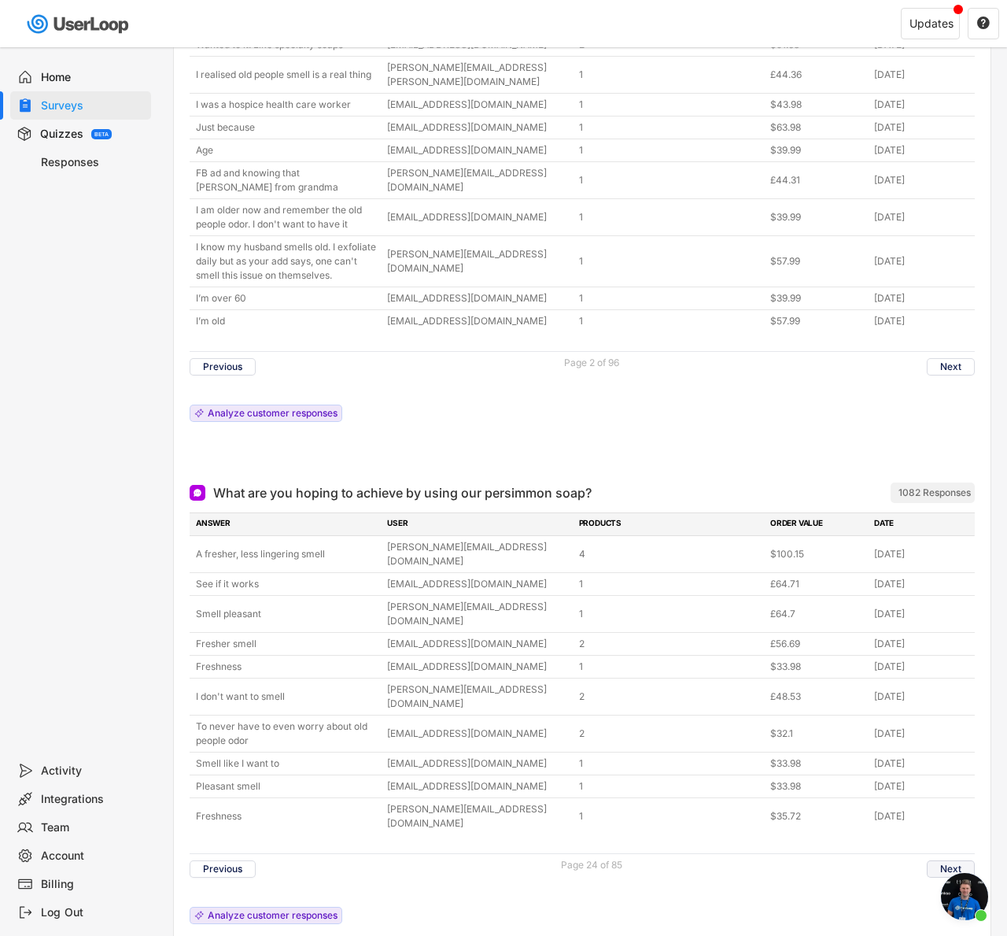
scroll to position [978, 0]
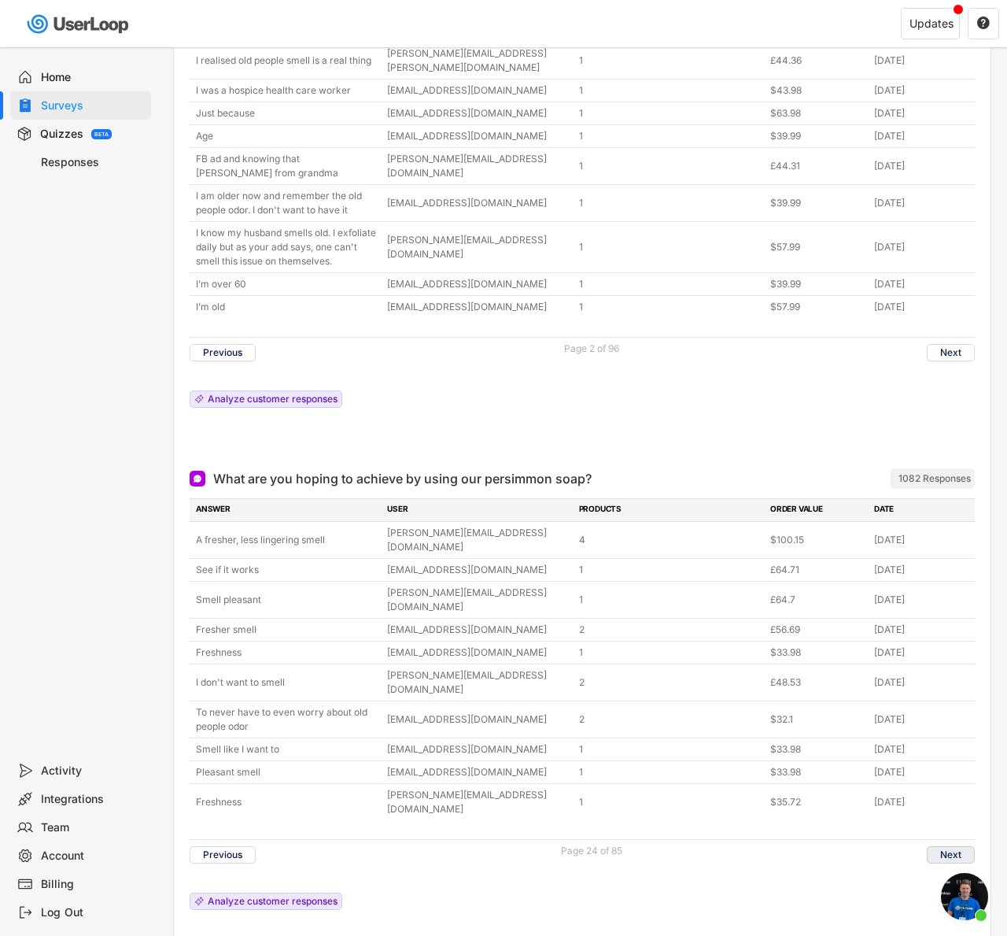
click at [936, 846] on button "Next" at bounding box center [951, 854] width 48 height 17
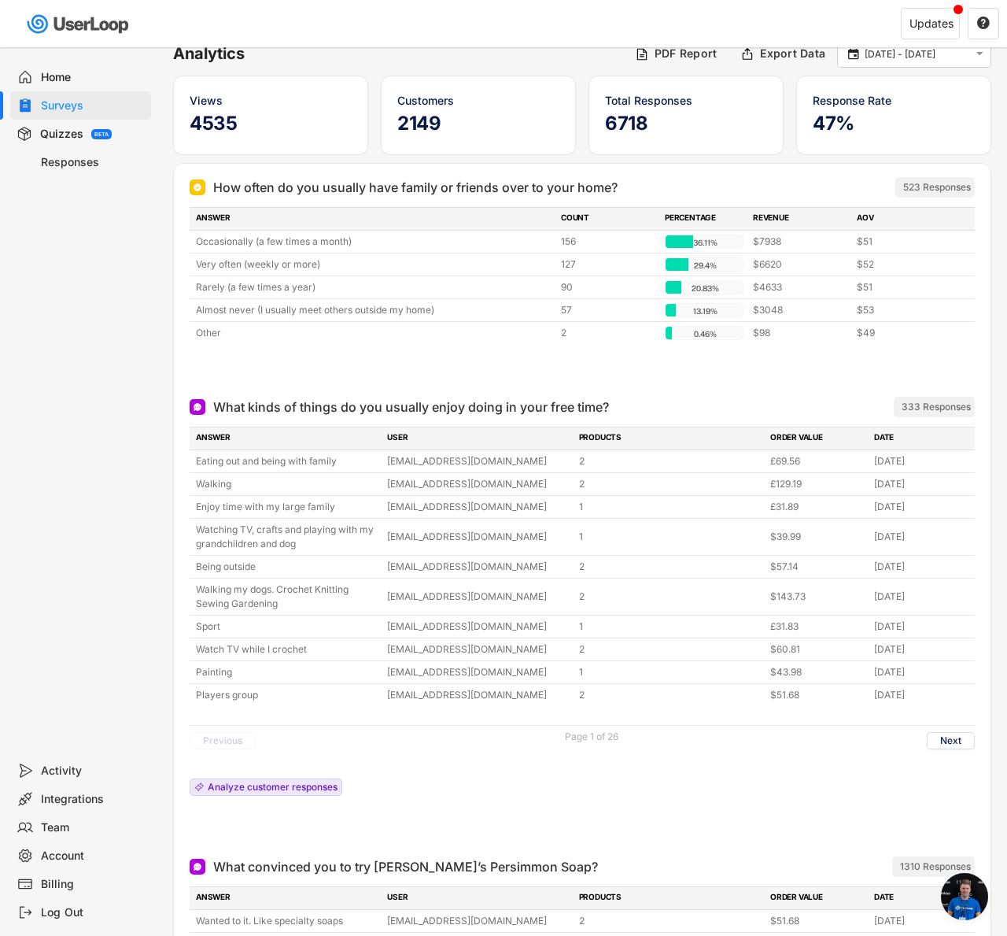
scroll to position [0, 0]
